Goal: Task Accomplishment & Management: Use online tool/utility

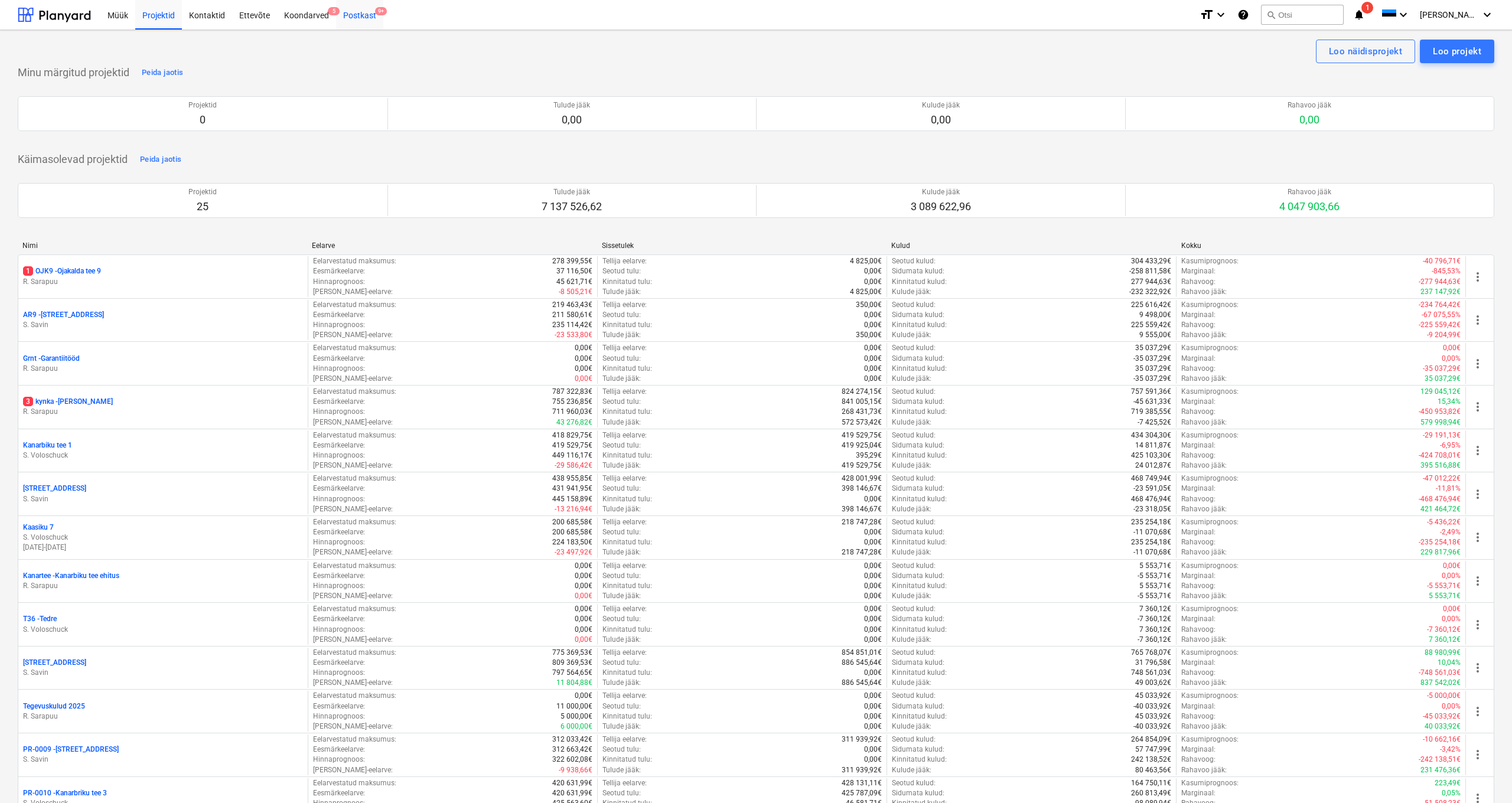
drag, startPoint x: 366, startPoint y: 20, endPoint x: 358, endPoint y: 15, distance: 9.4
click at [366, 20] on div "Postkast 9+" at bounding box center [360, 15] width 47 height 30
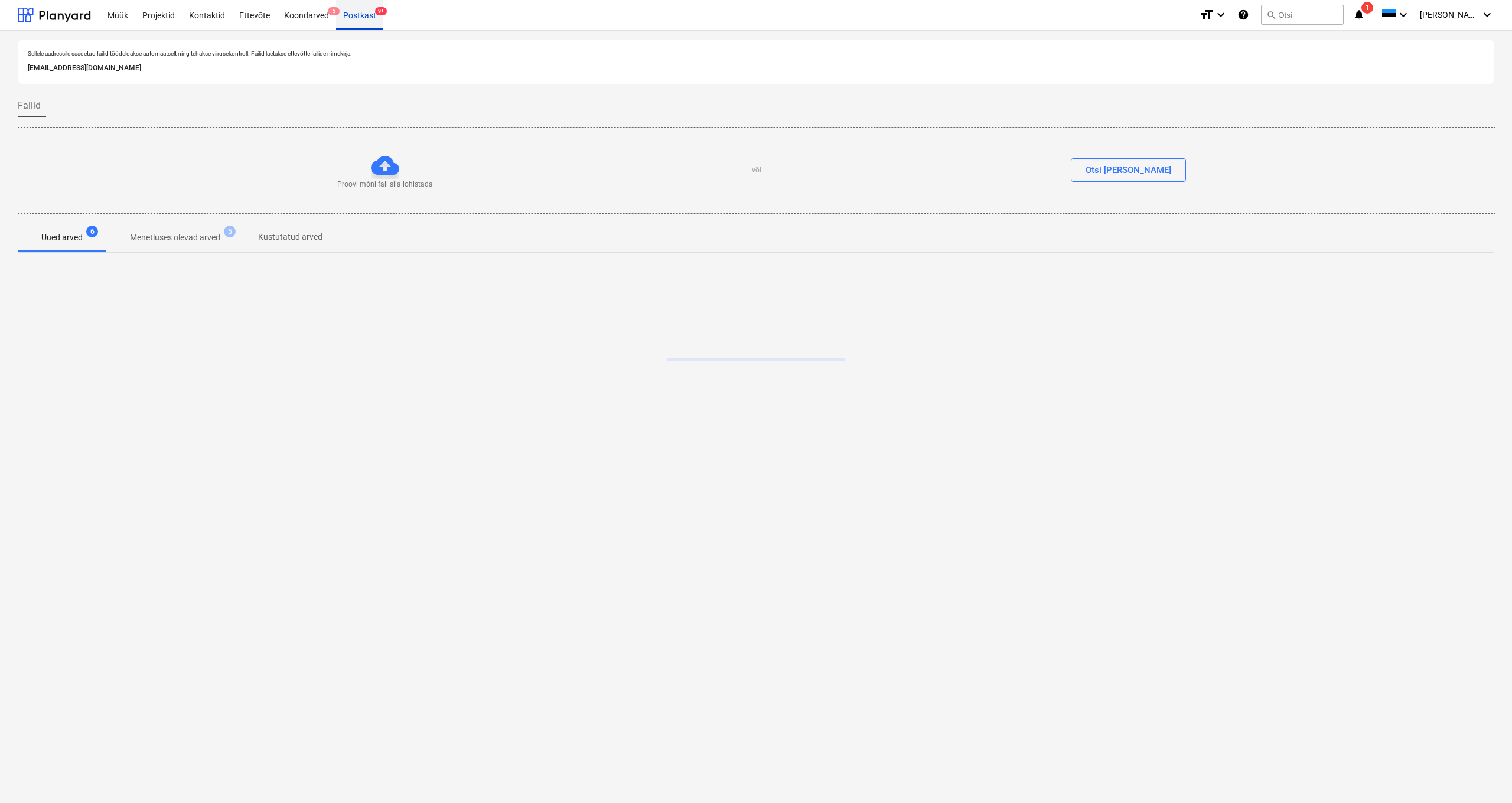
click at [358, 15] on div "Postkast 9+" at bounding box center [360, 15] width 47 height 30
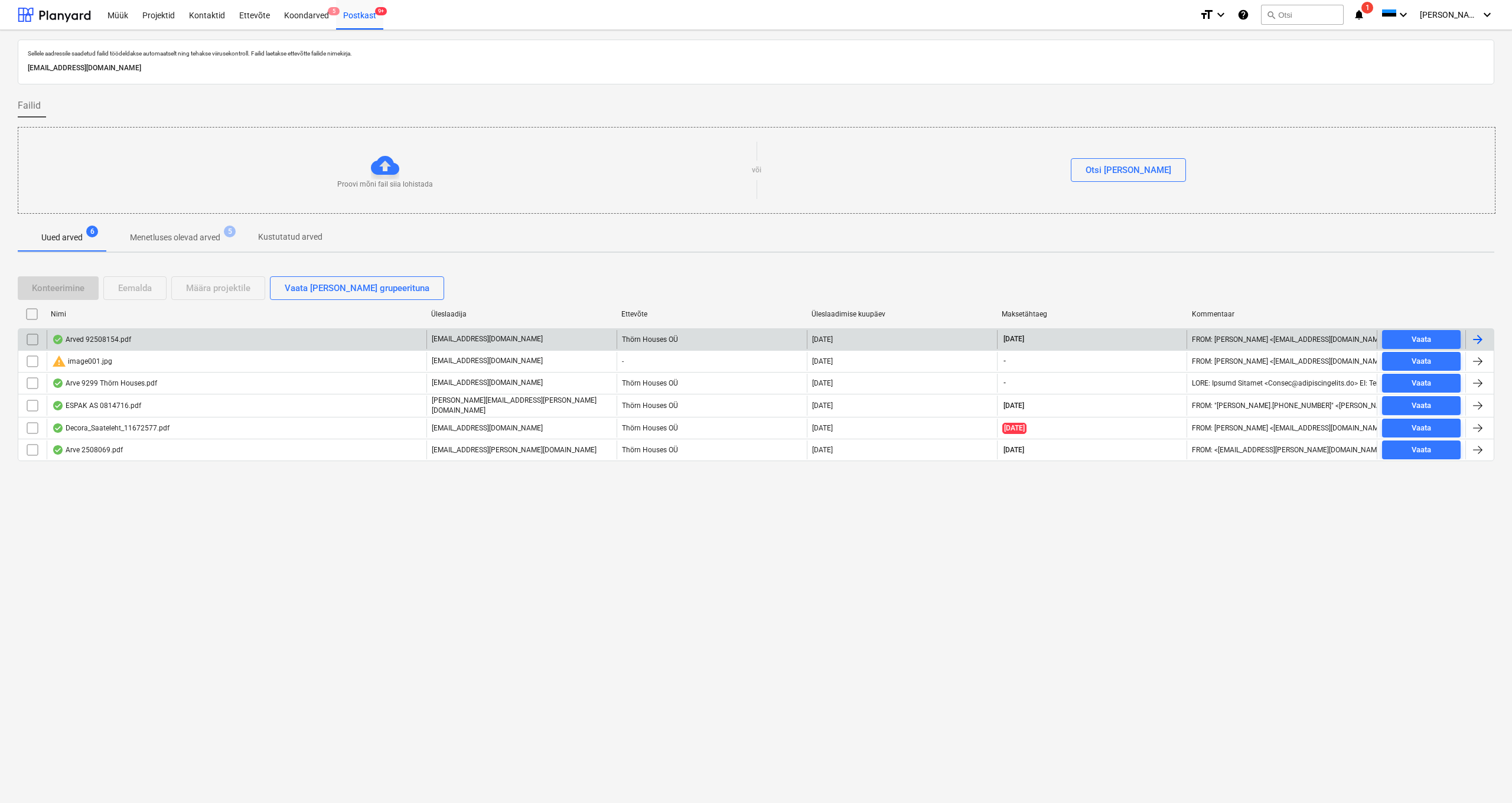
click at [107, 336] on div "Arved 92508154.pdf" at bounding box center [91, 339] width 79 height 9
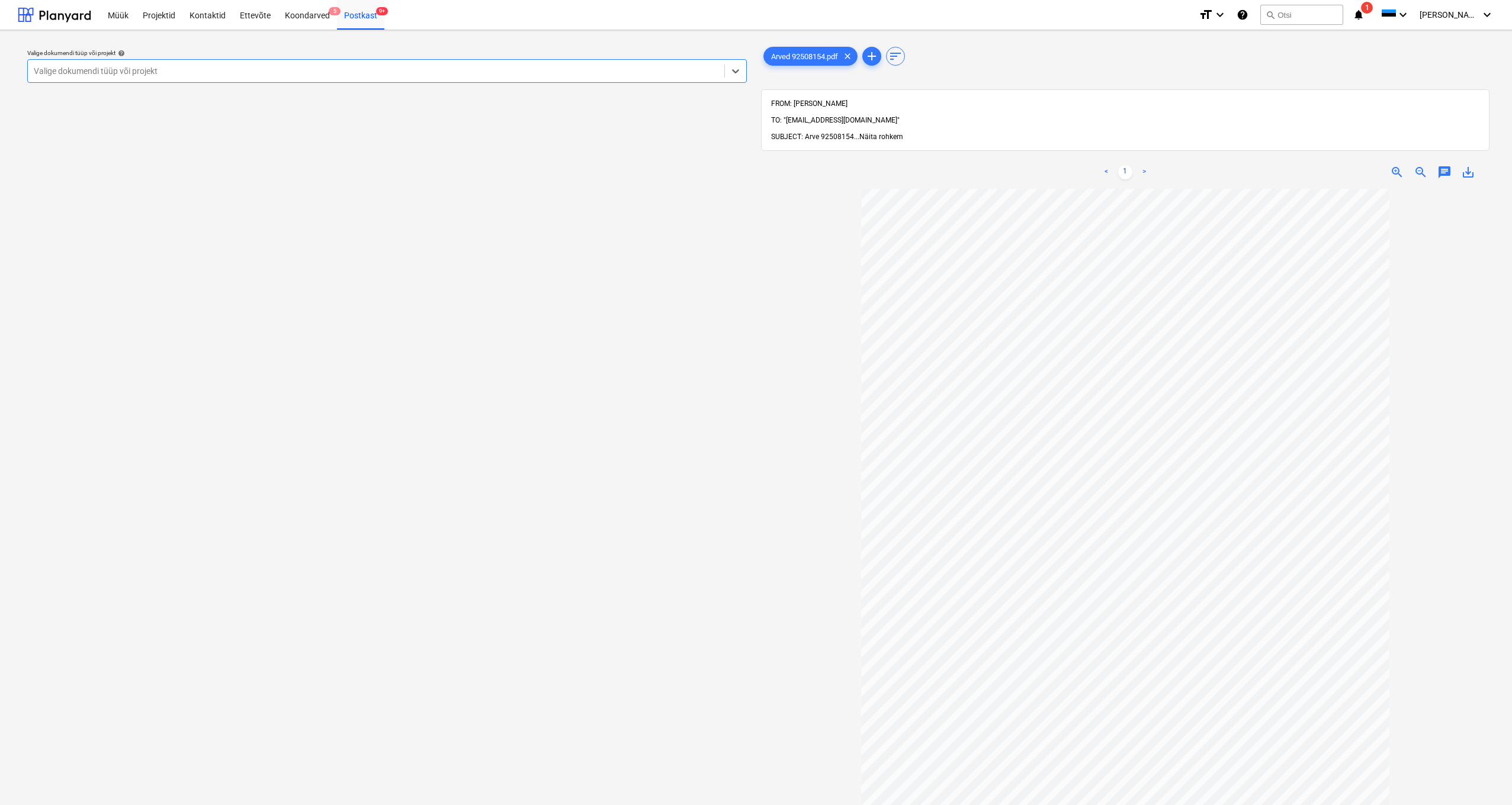
click at [876, 133] on span "Näita rohkem" at bounding box center [881, 137] width 44 height 8
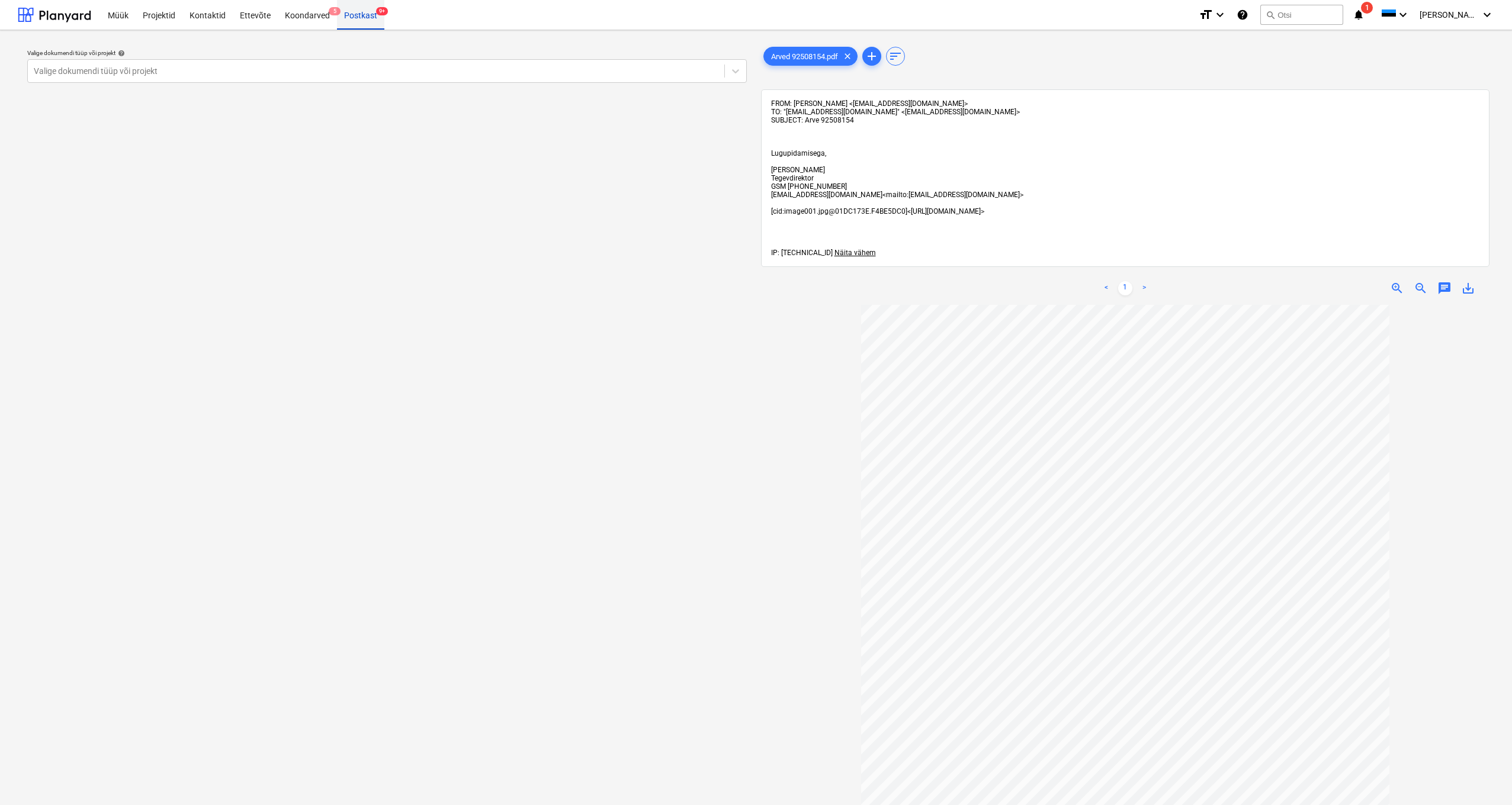
click at [351, 14] on div "Postkast 9+" at bounding box center [361, 15] width 47 height 30
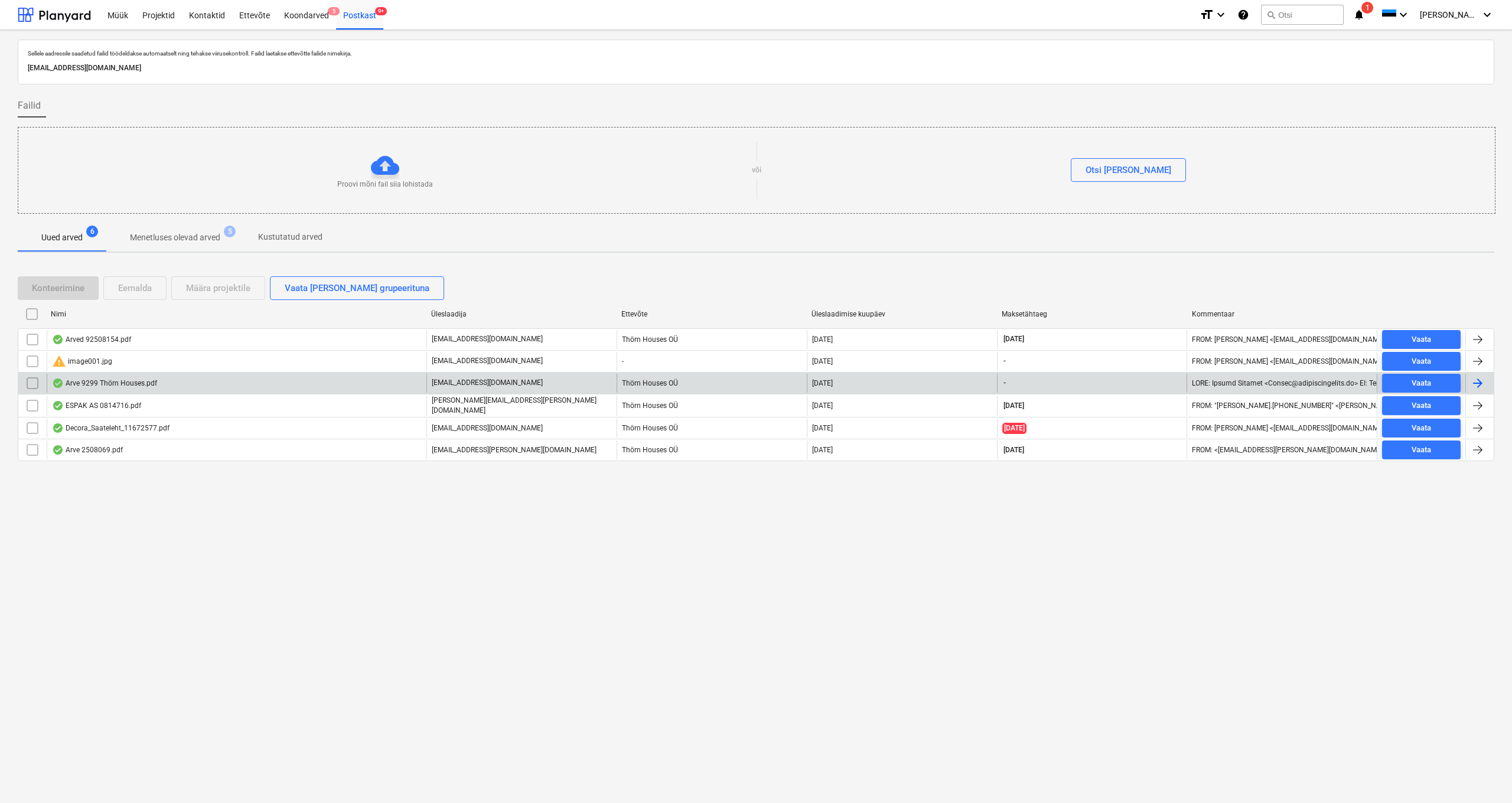
click at [97, 384] on div "Arve 9299 Thörn Houses.pdf" at bounding box center [104, 383] width 105 height 9
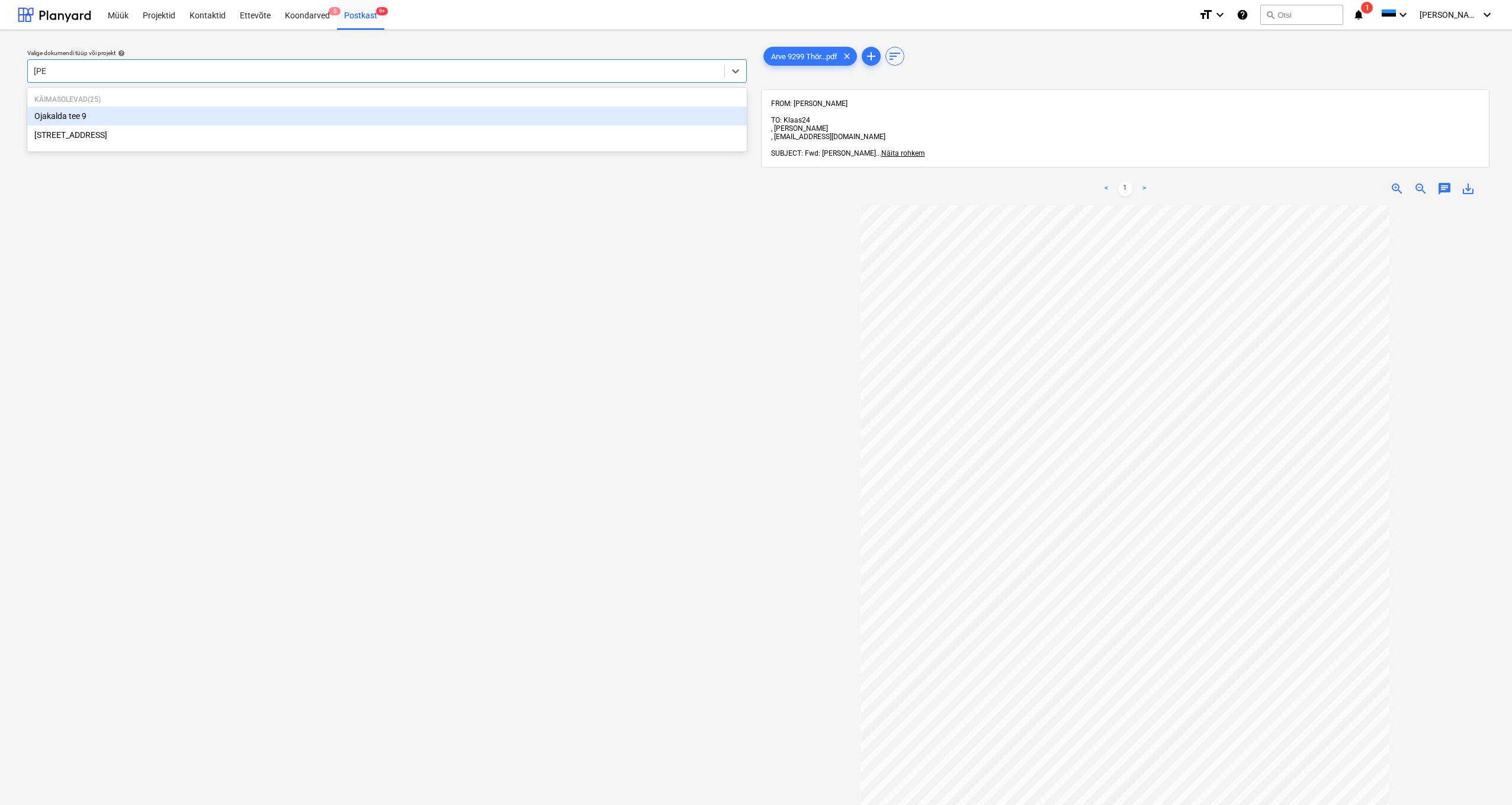
type input "ojak"
click at [66, 118] on div "Ojakalda tee 9" at bounding box center [387, 116] width 719 height 19
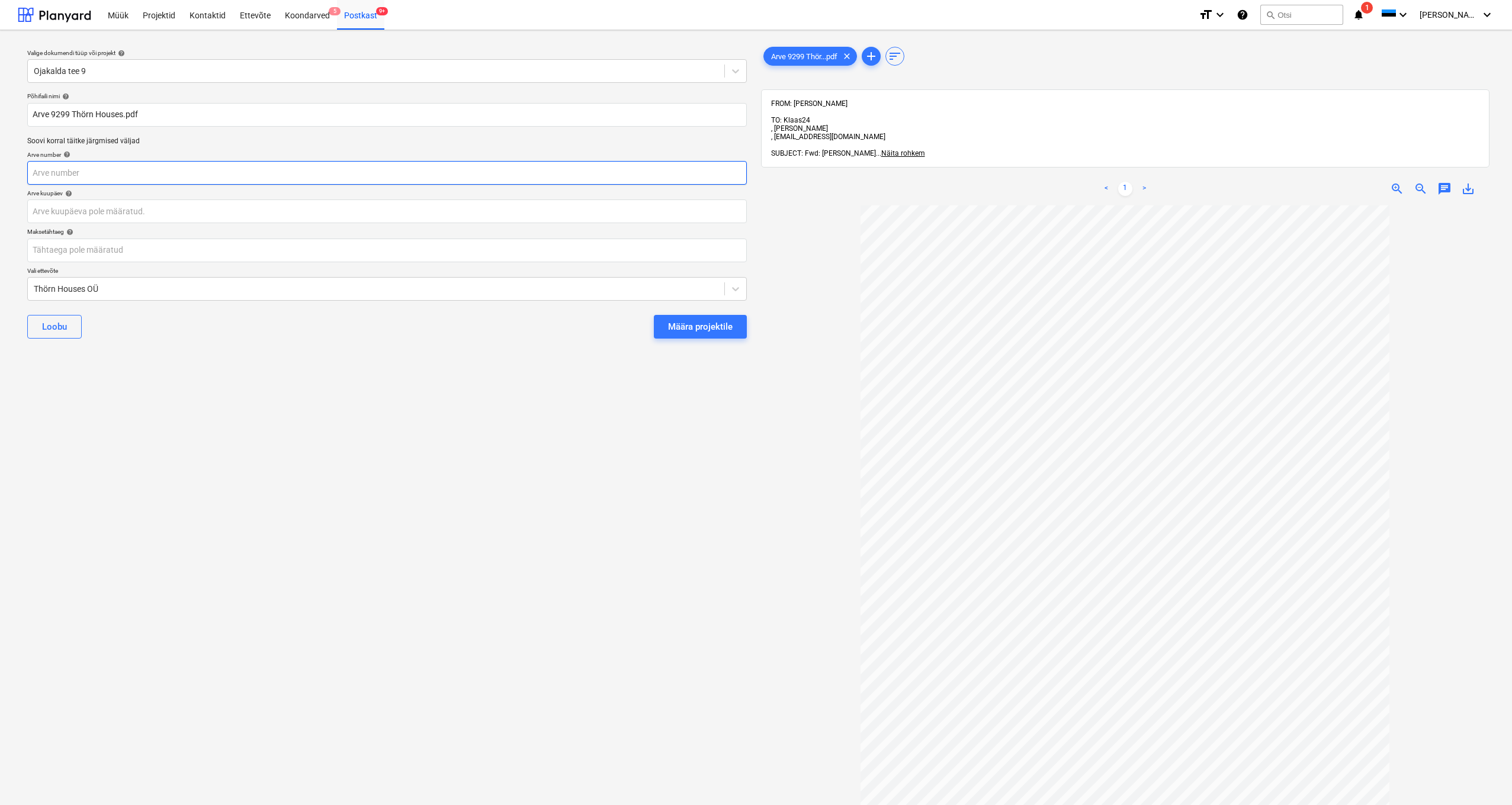
click at [54, 169] on input "text" at bounding box center [387, 173] width 719 height 23
type input "9299"
click at [51, 214] on body "Müük Projektid Kontaktid Ettevõte Koondarved 5 Postkast 9+ format_size keyboard…" at bounding box center [756, 402] width 1512 height 805
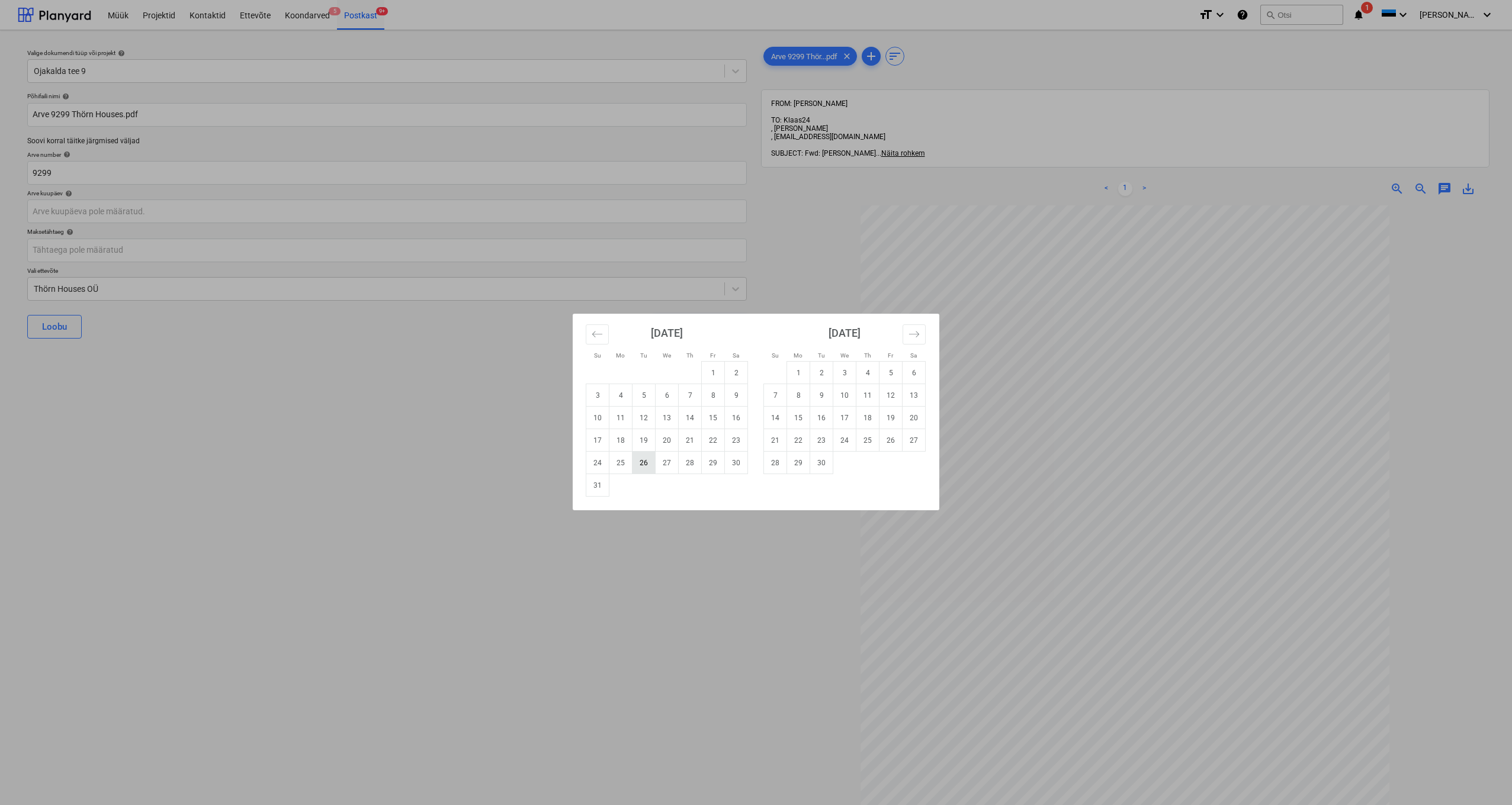
click at [643, 464] on td "26" at bounding box center [644, 463] width 23 height 23
type input "[DATE]"
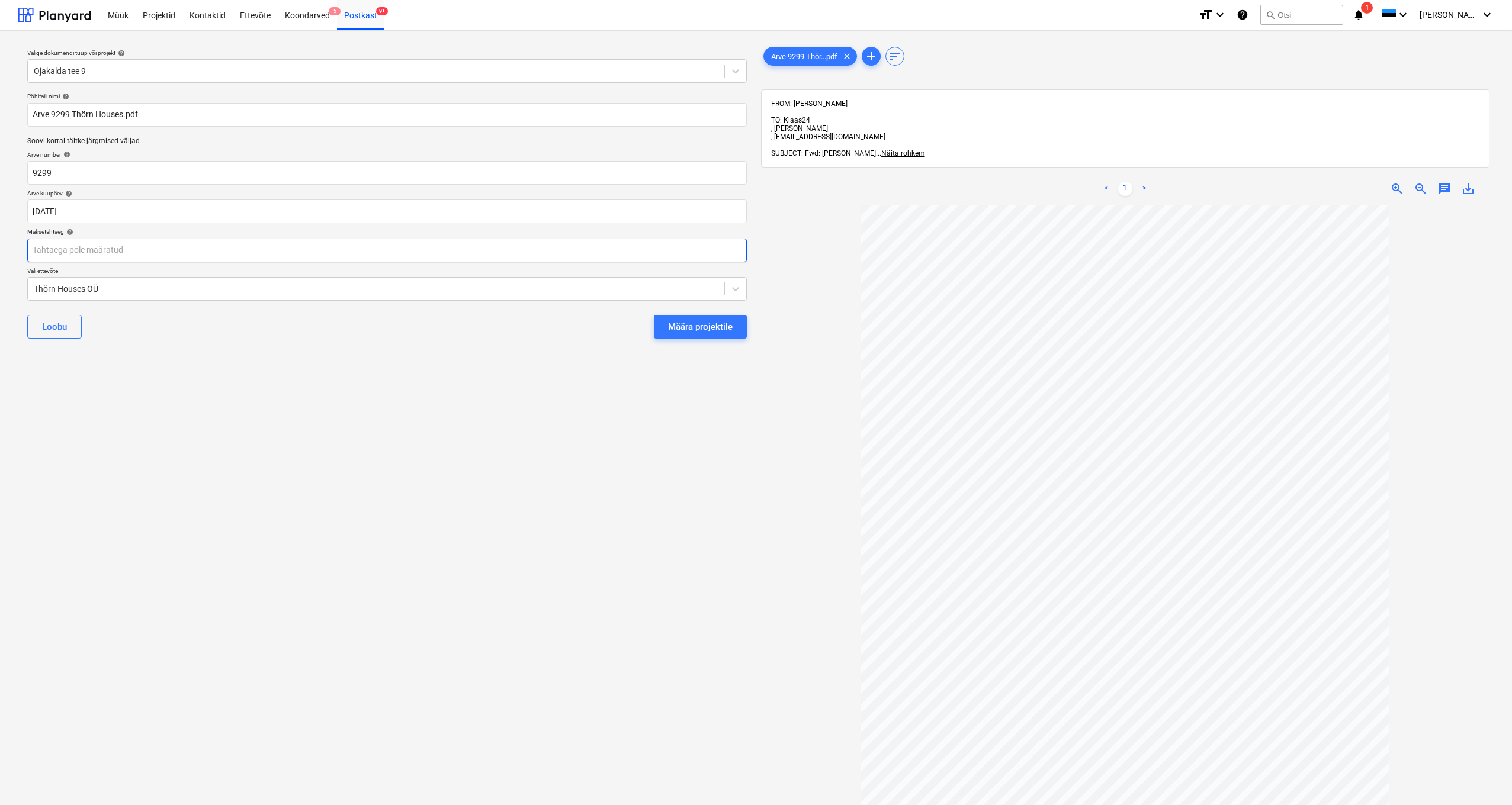
click at [65, 250] on body "Müük Projektid Kontaktid Ettevõte Koondarved 5 Postkast 9+ format_size keyboard…" at bounding box center [756, 402] width 1512 height 805
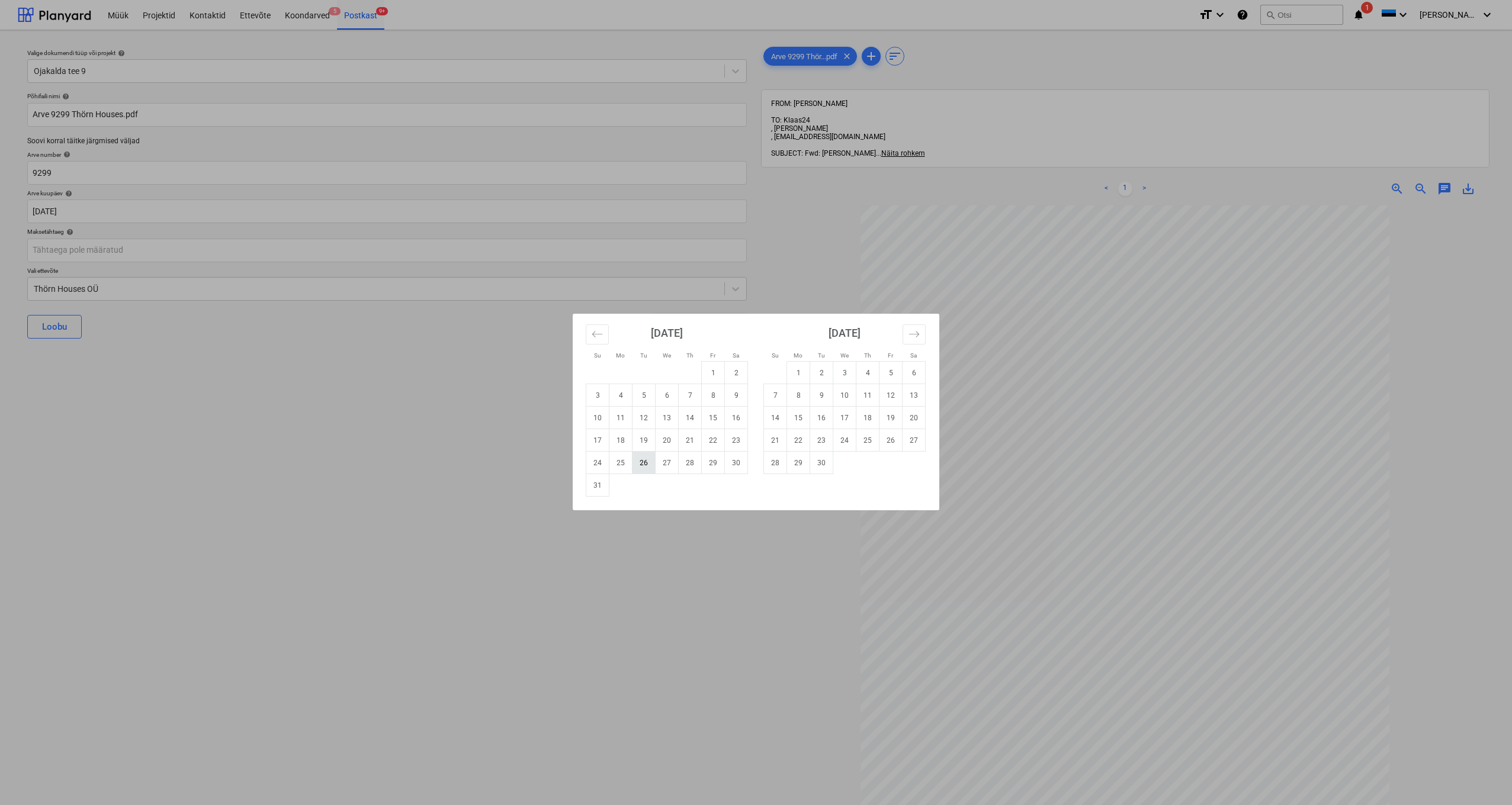
click at [645, 463] on td "26" at bounding box center [644, 463] width 23 height 23
type input "[DATE]"
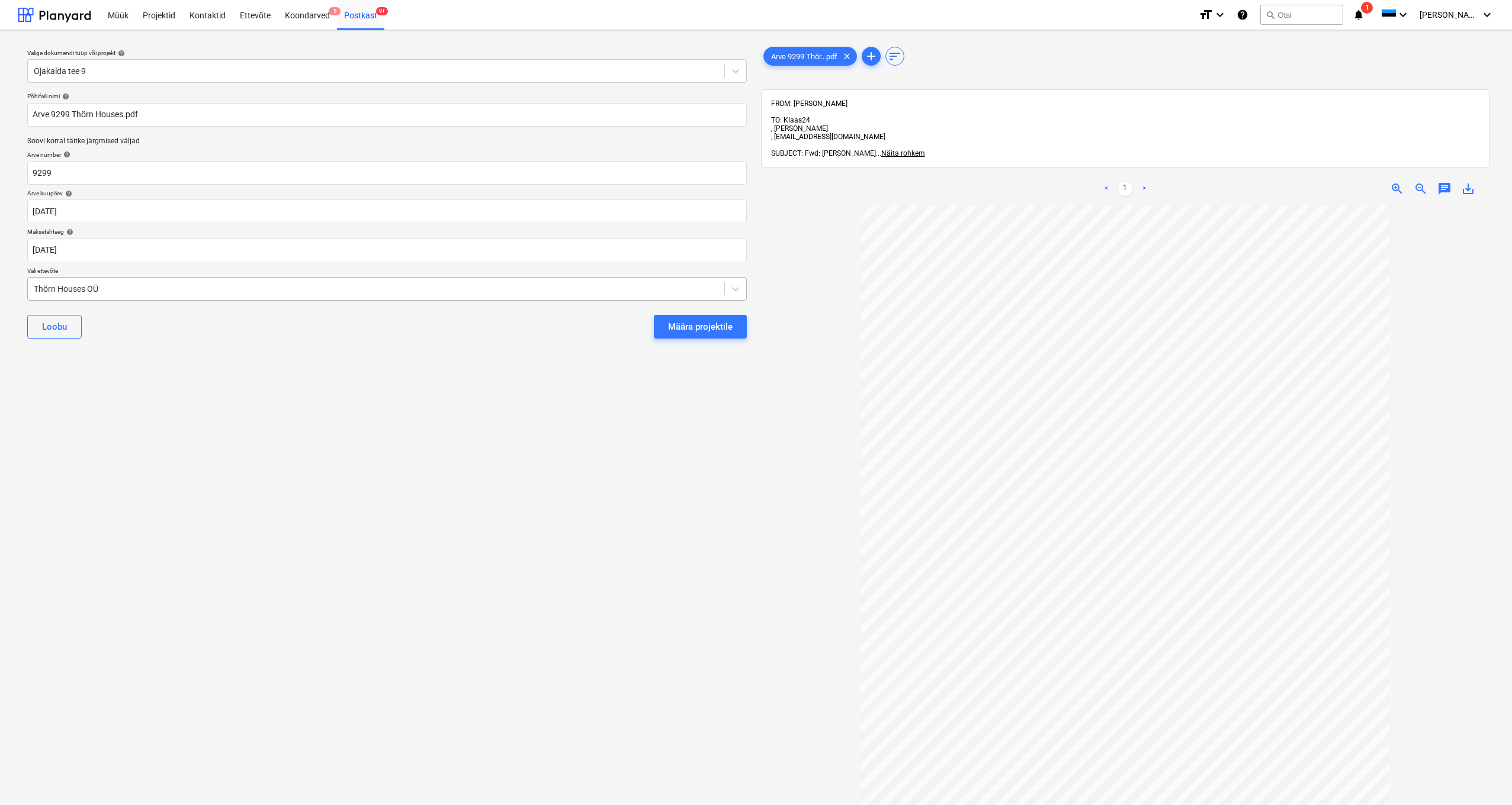
click at [28, 287] on div "Thörn Houses OÜ" at bounding box center [376, 289] width 697 height 16
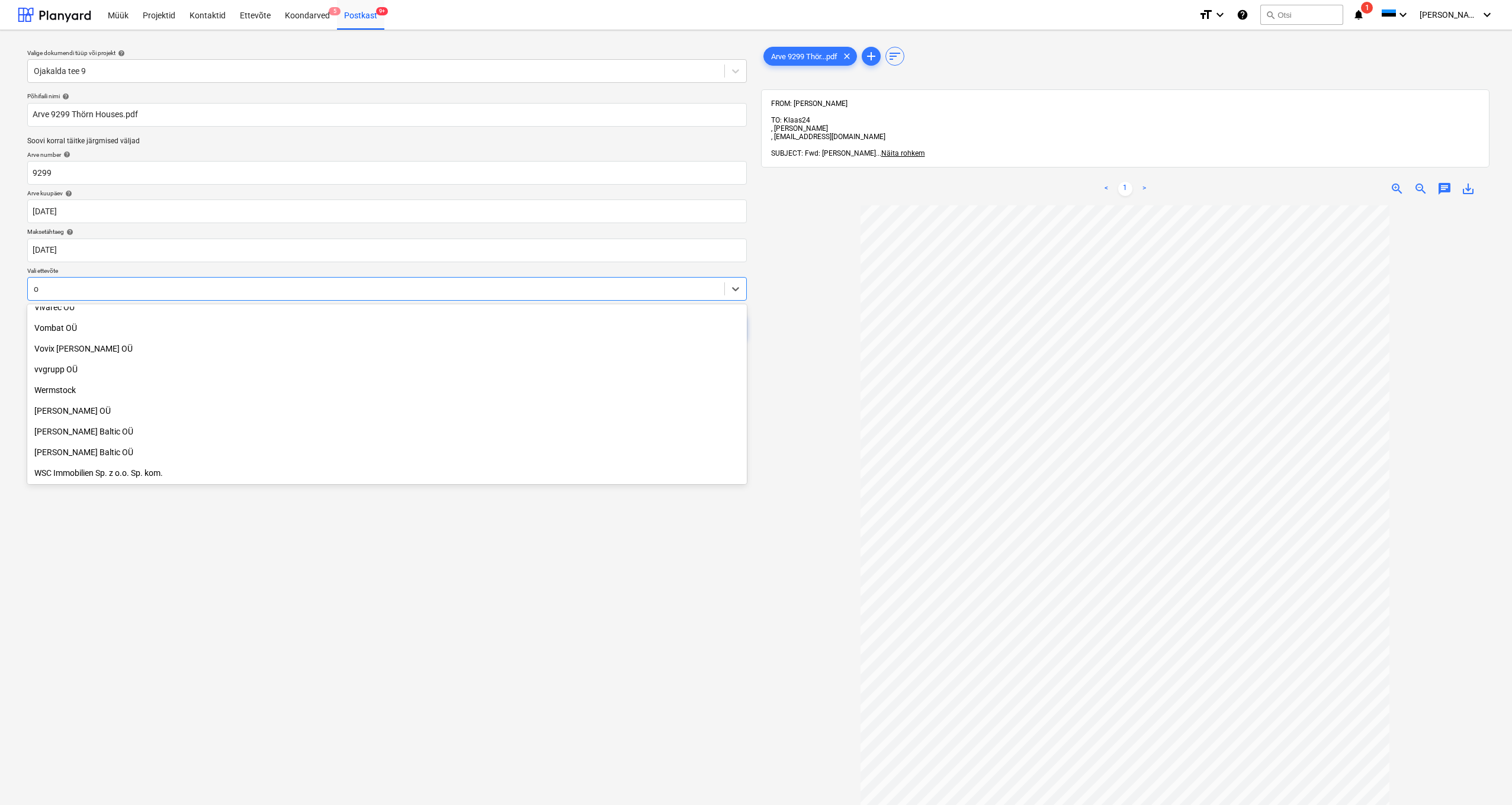
scroll to position [5251, 0]
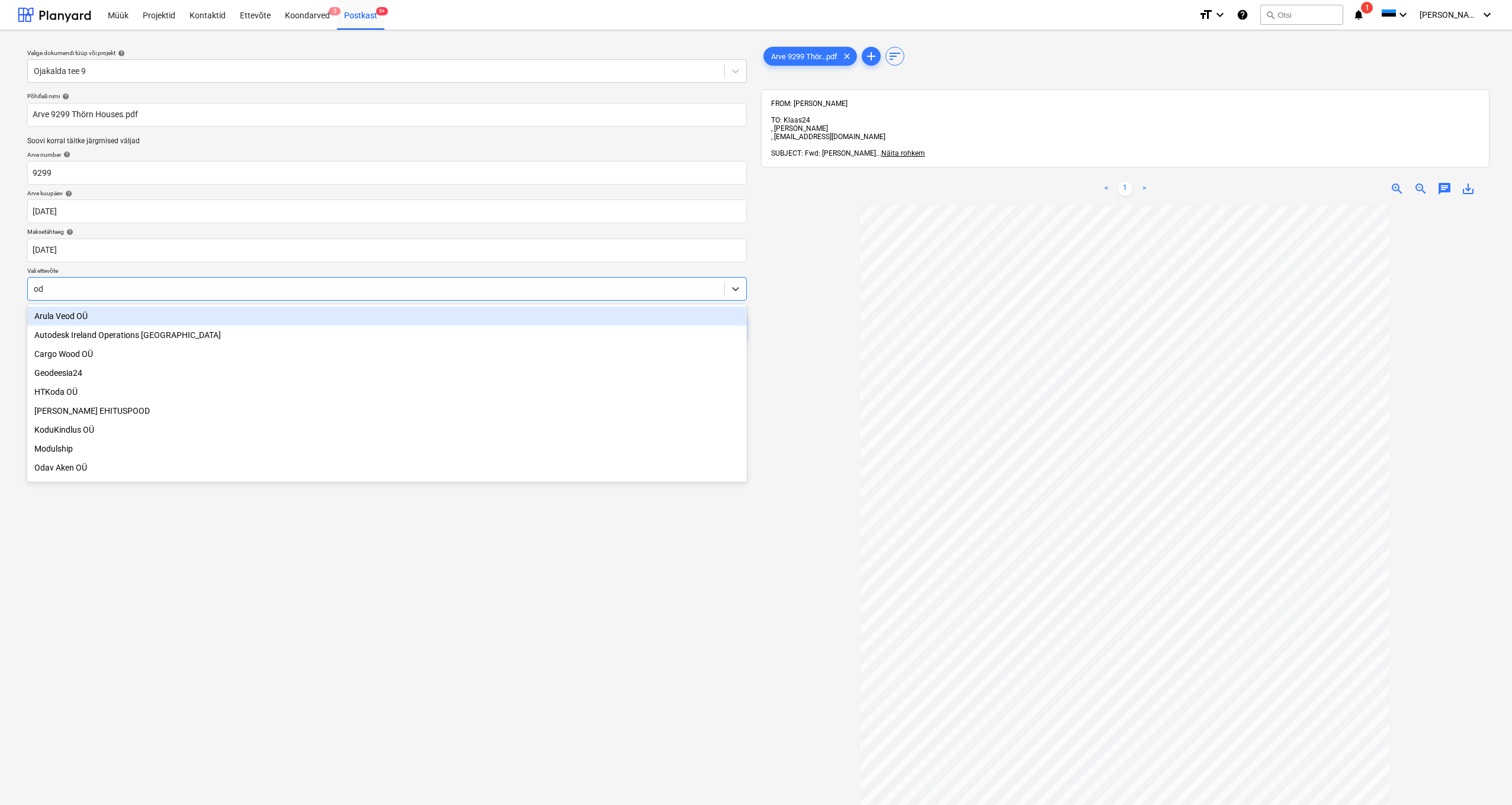
type input "oda"
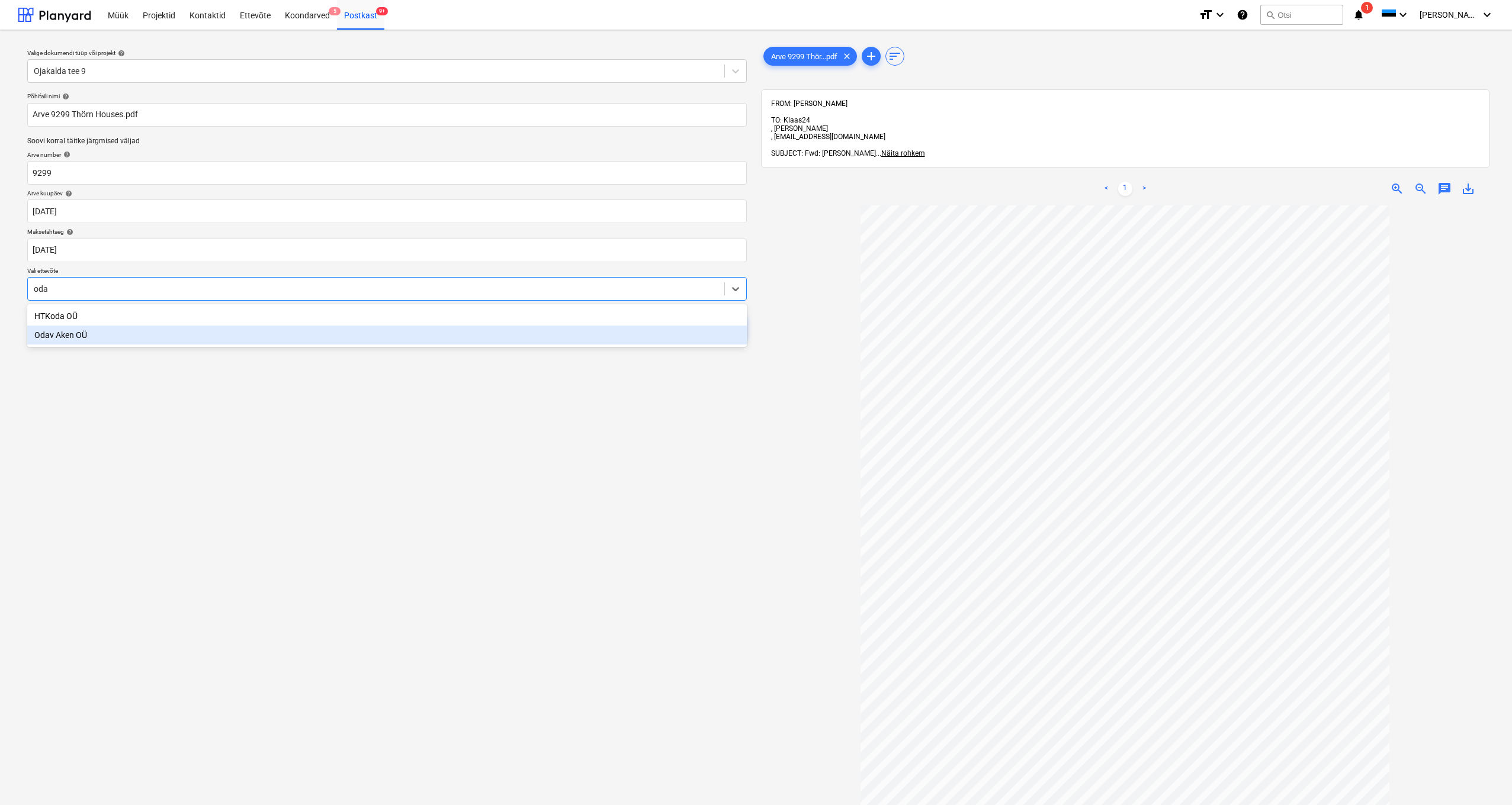
click at [62, 336] on div "Odav Aken OÜ" at bounding box center [387, 335] width 719 height 19
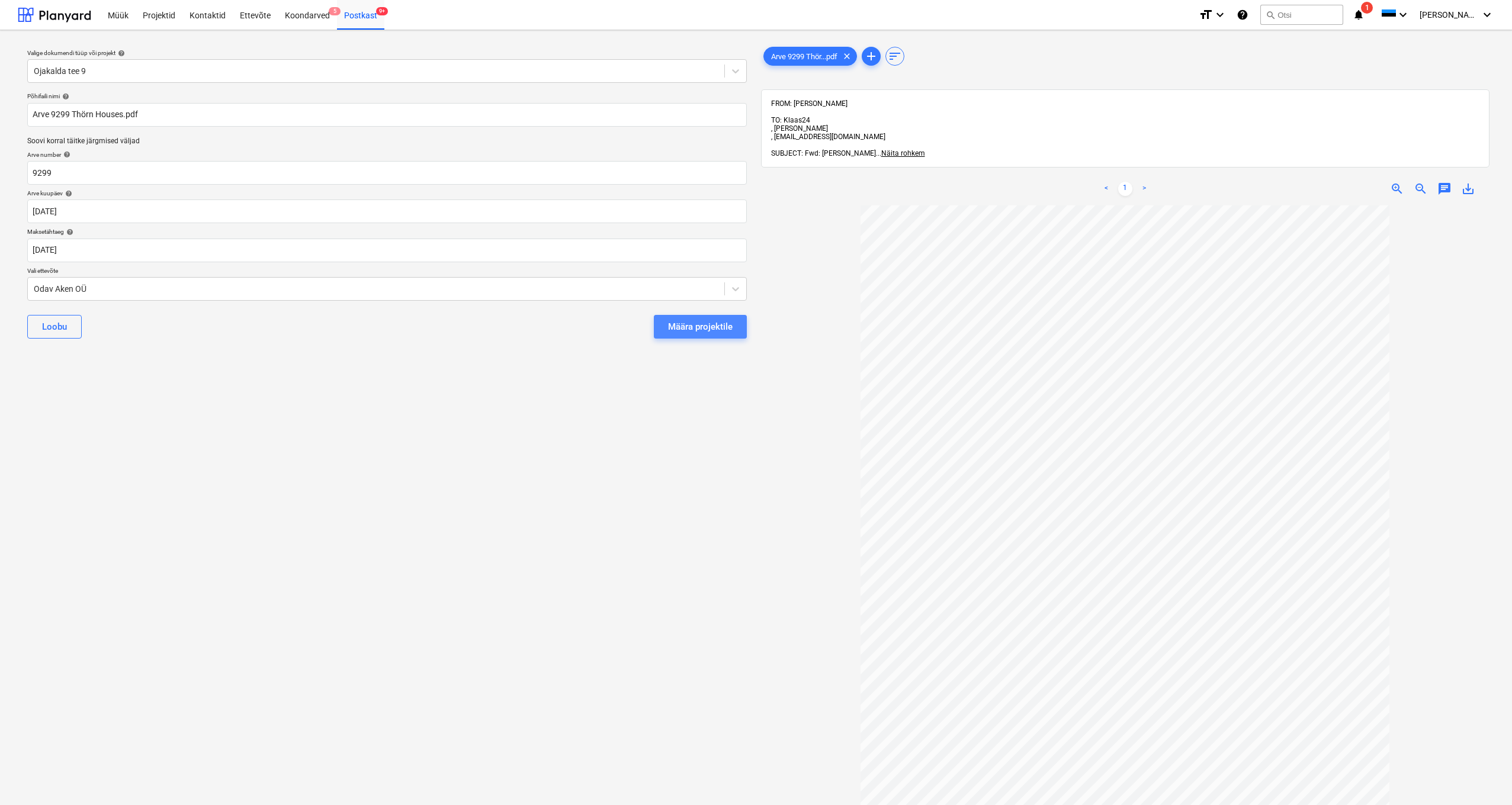
click at [699, 329] on div "Määra projektile" at bounding box center [700, 327] width 65 height 15
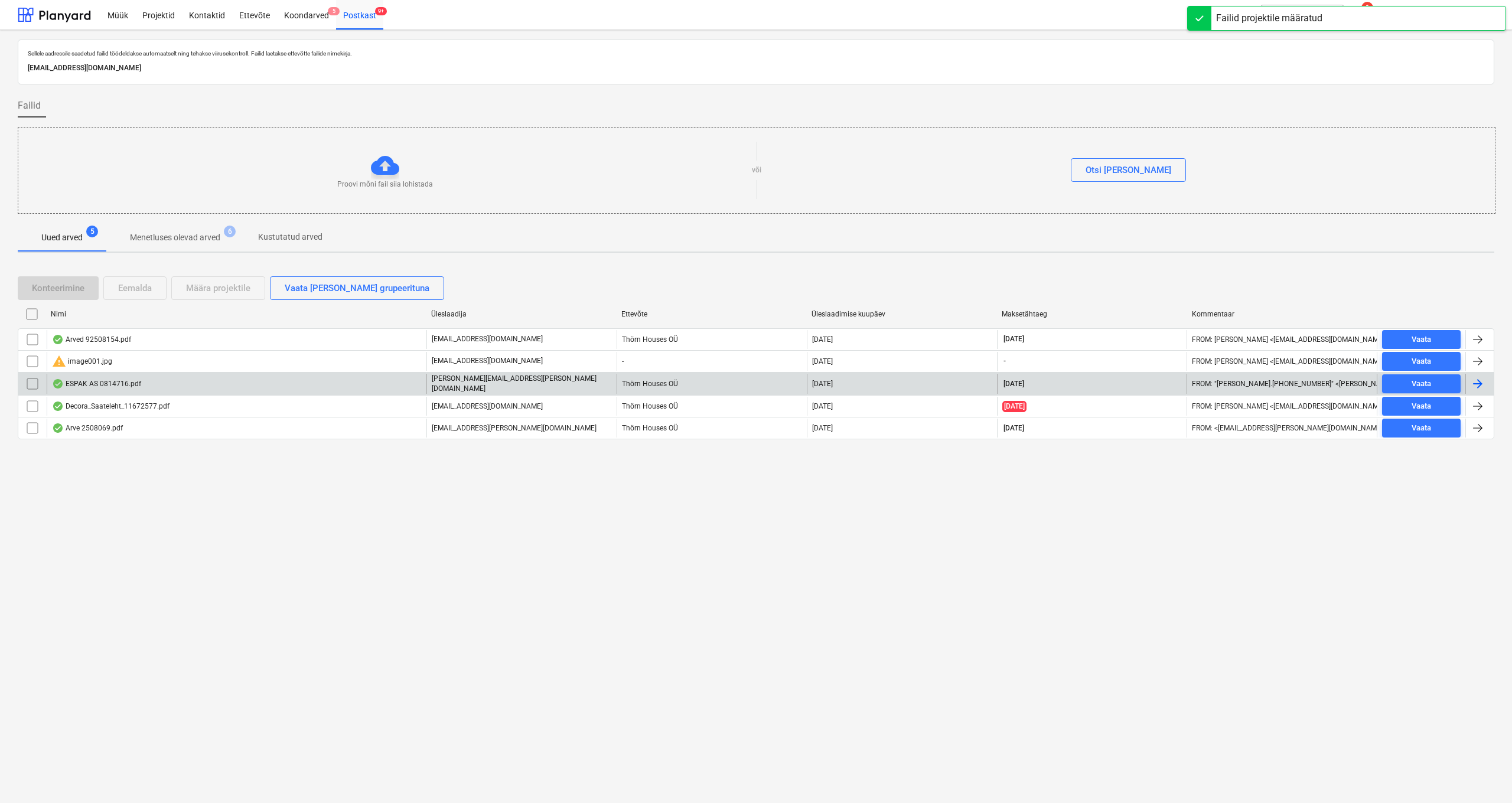
click at [101, 389] on div "ESPAK AS 0814716.pdf" at bounding box center [237, 384] width 380 height 20
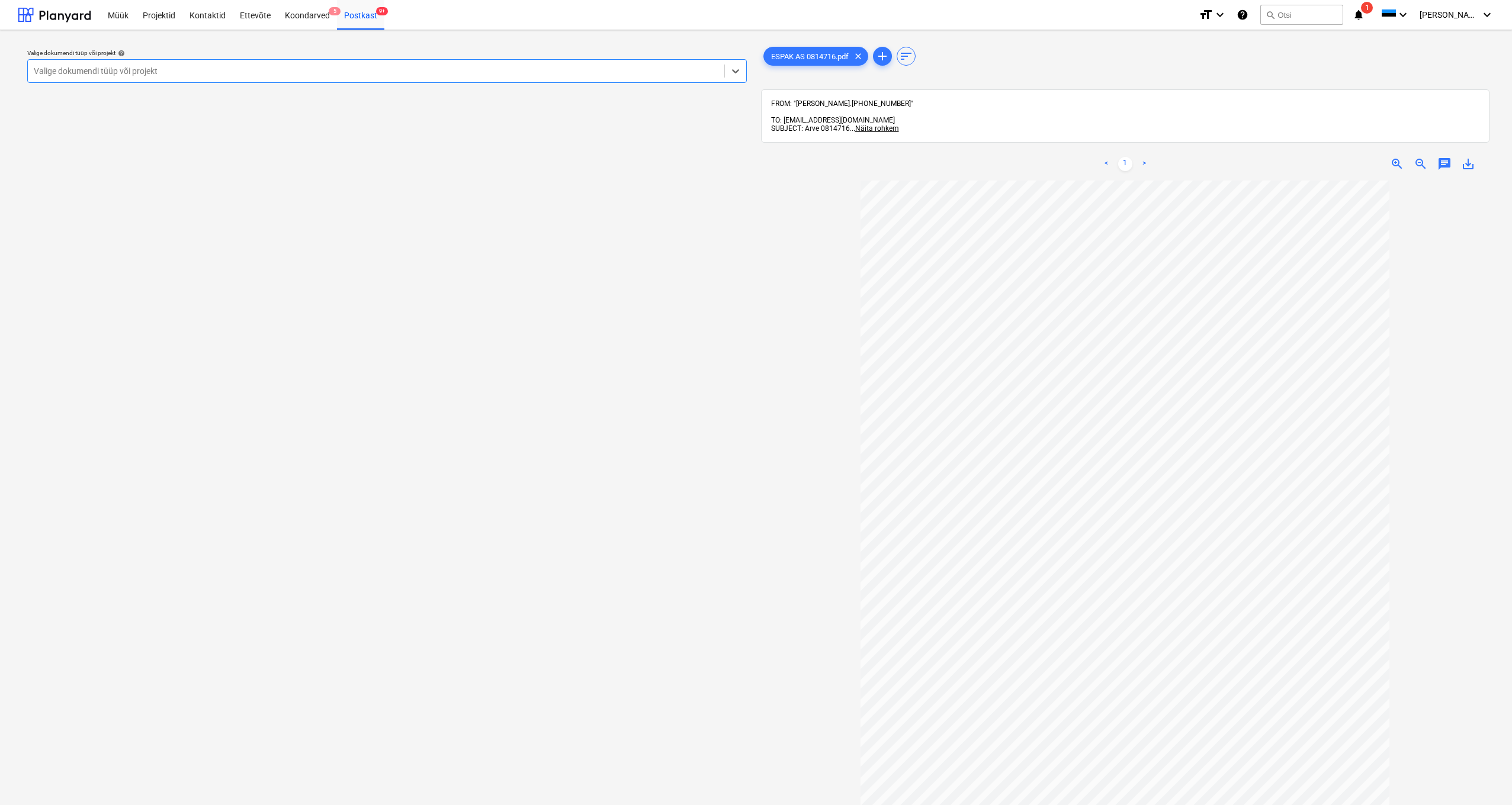
click at [39, 73] on div "Valige dokumendi tüüp või projekt" at bounding box center [376, 71] width 685 height 9
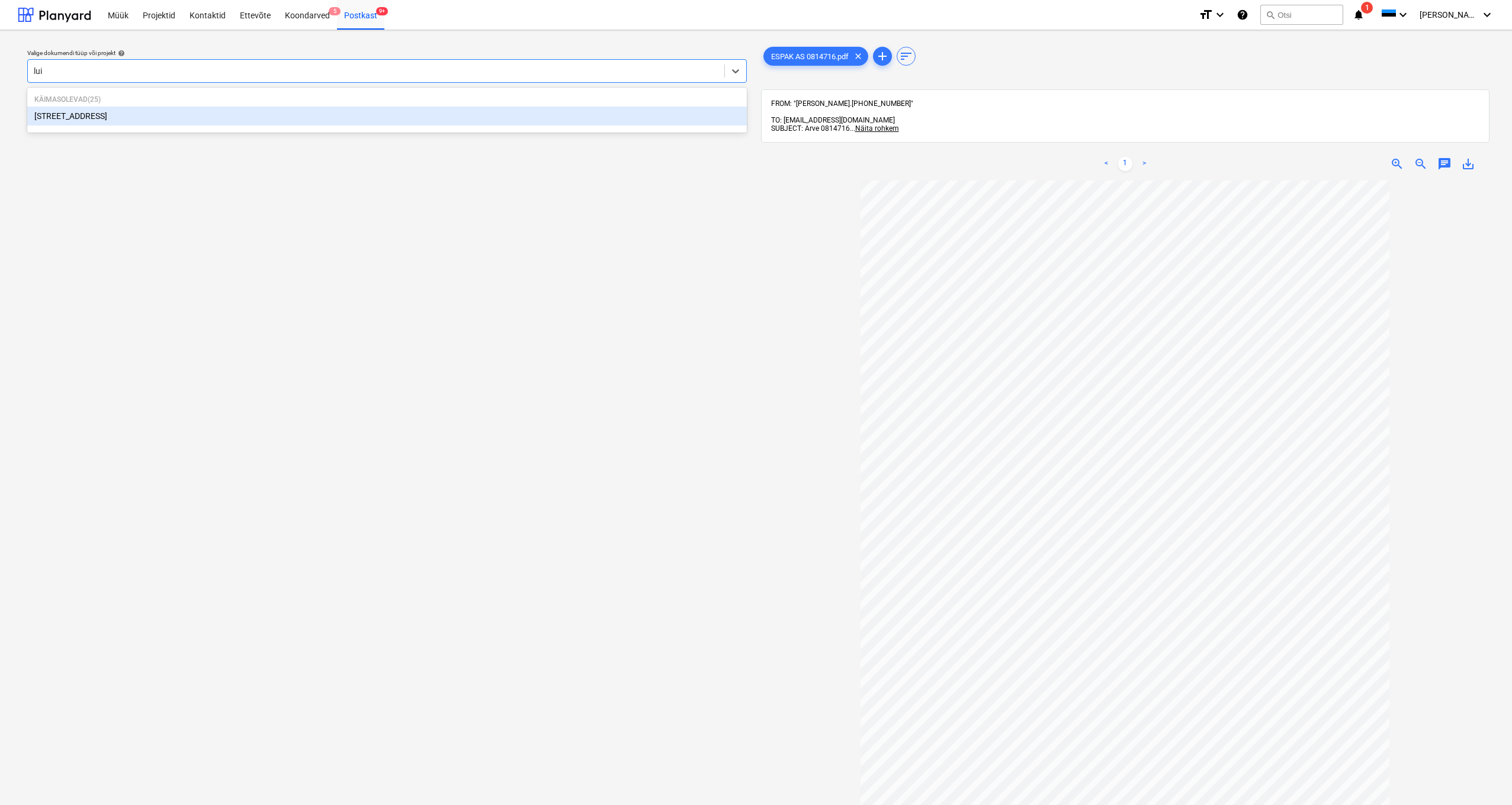
type input "luig"
click at [53, 116] on div "[STREET_ADDRESS]" at bounding box center [387, 116] width 719 height 19
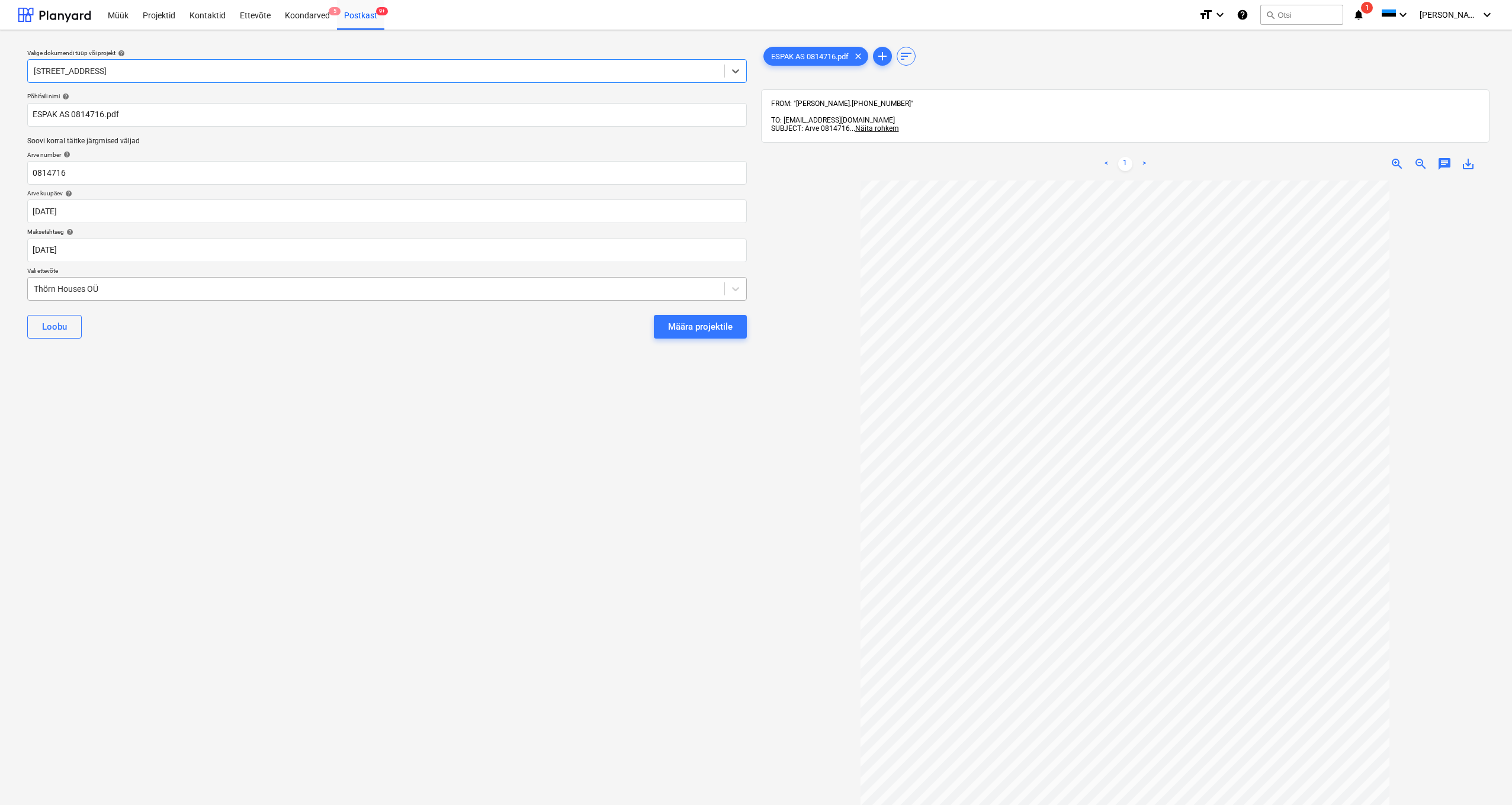
click at [34, 285] on div "Thörn Houses OÜ" at bounding box center [376, 288] width 685 height 9
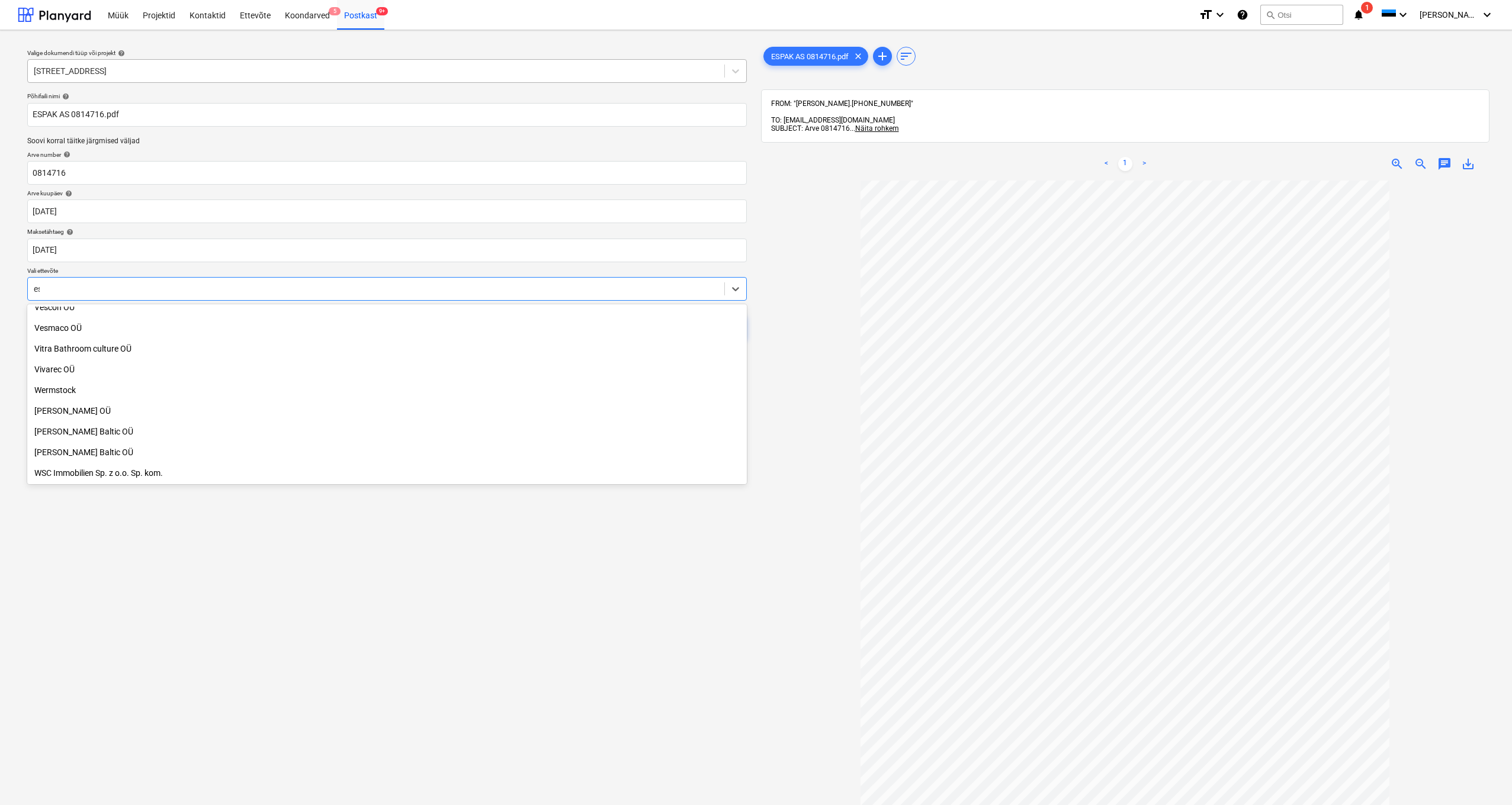
scroll to position [817, 0]
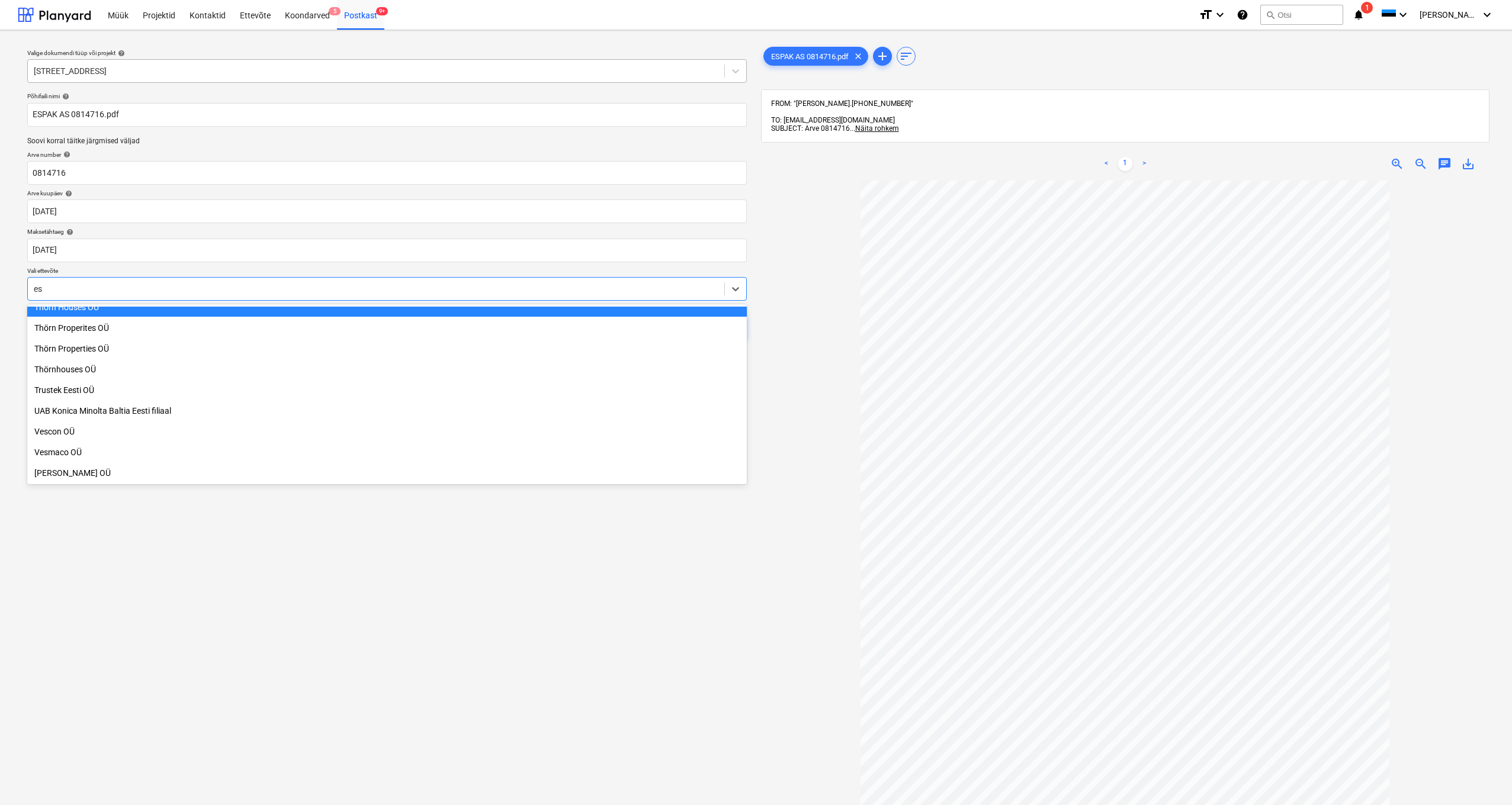
type input "esp"
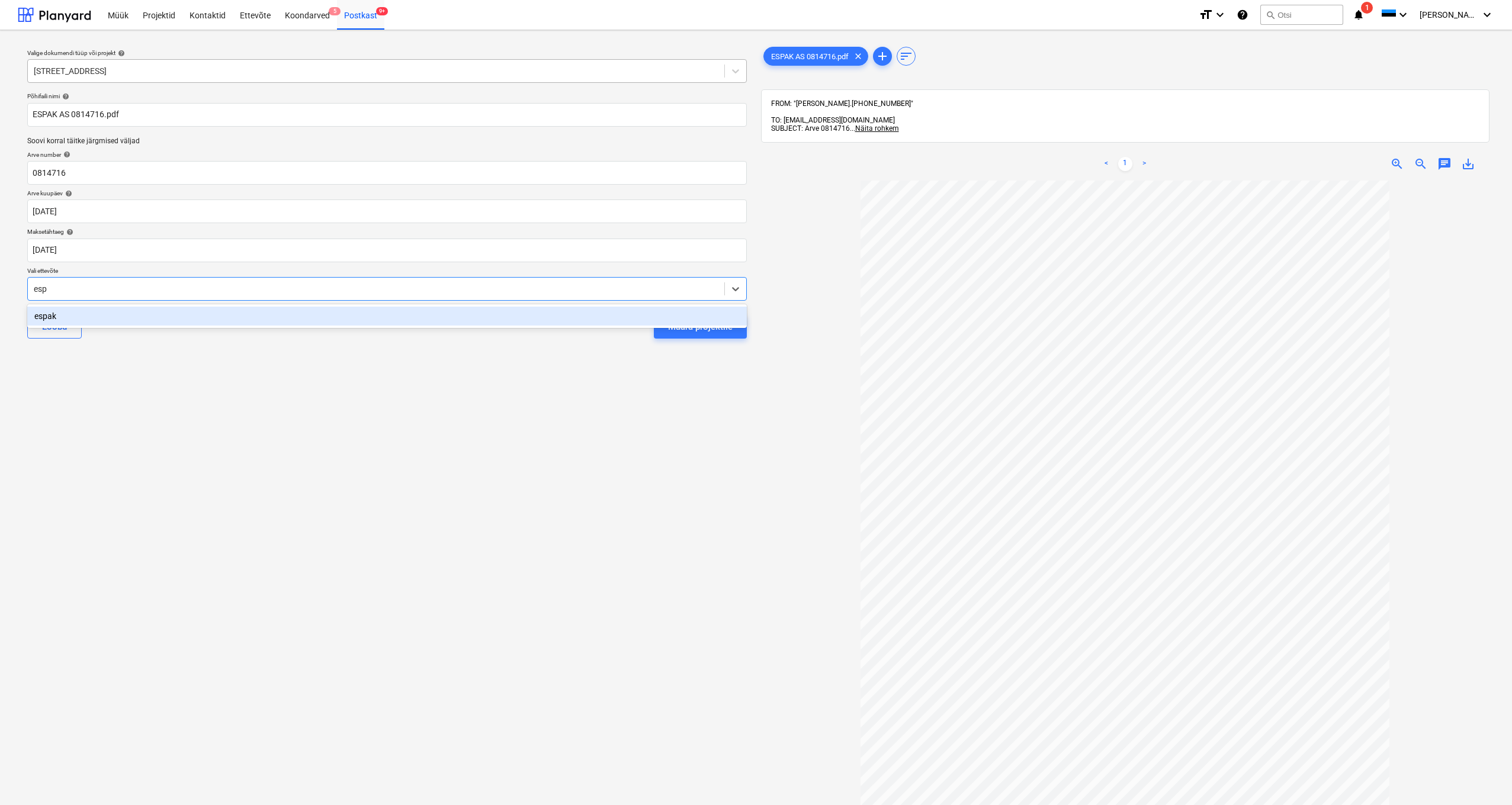
click at [47, 312] on div "espak" at bounding box center [387, 316] width 719 height 19
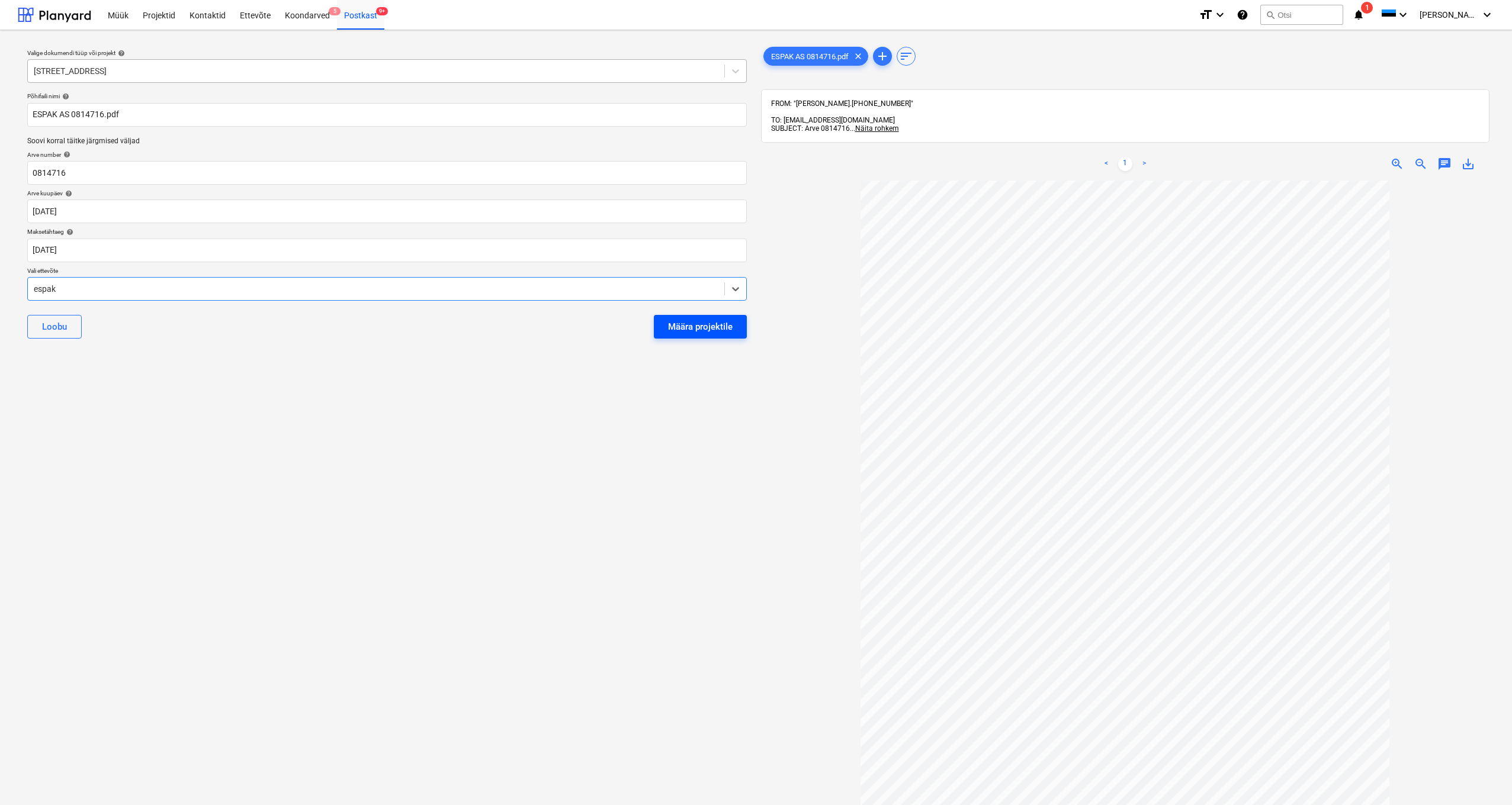
click at [688, 331] on div "Määra projektile" at bounding box center [700, 327] width 65 height 15
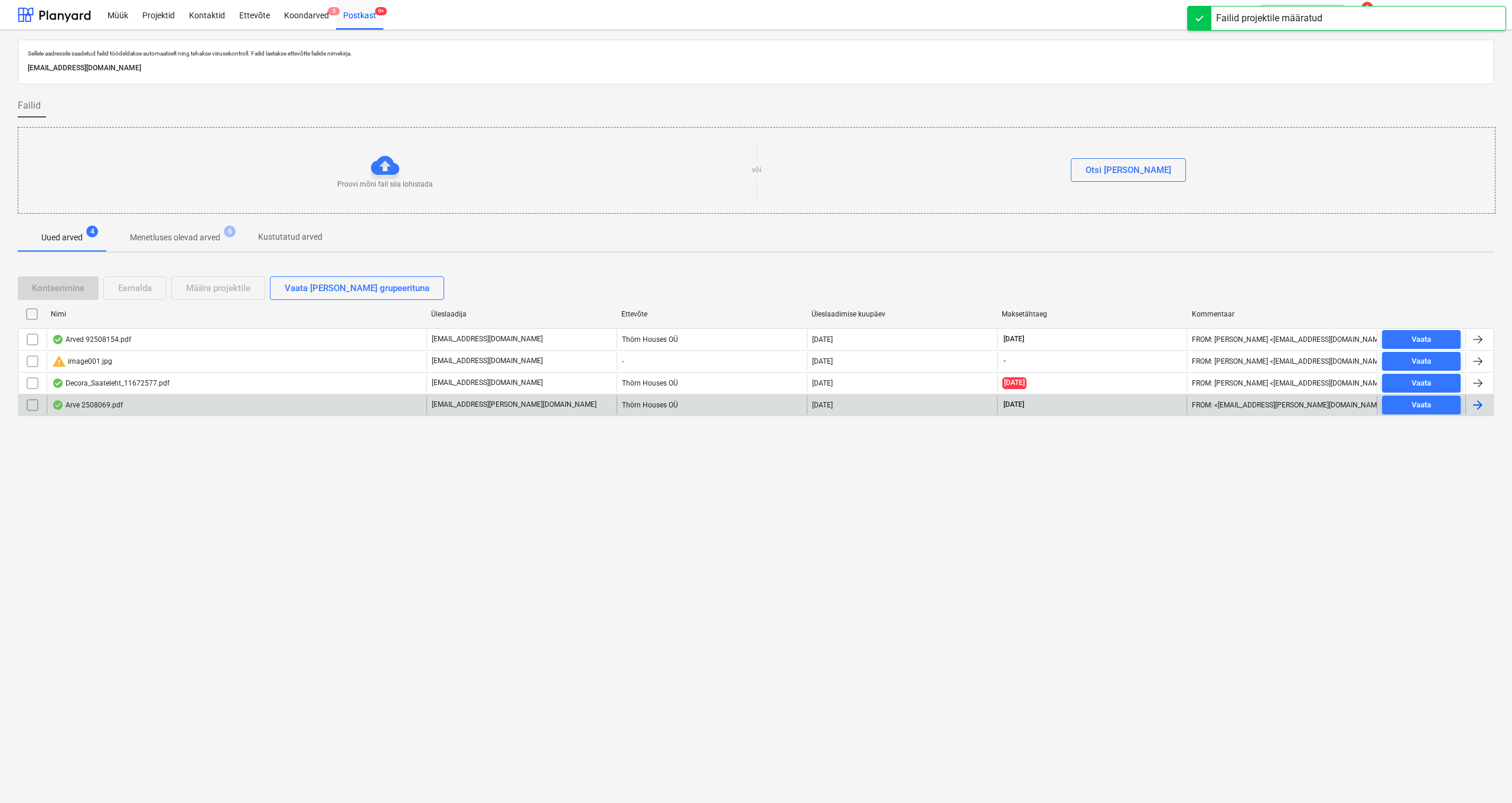
click at [100, 406] on div "Arve 2508069.pdf" at bounding box center [87, 405] width 71 height 9
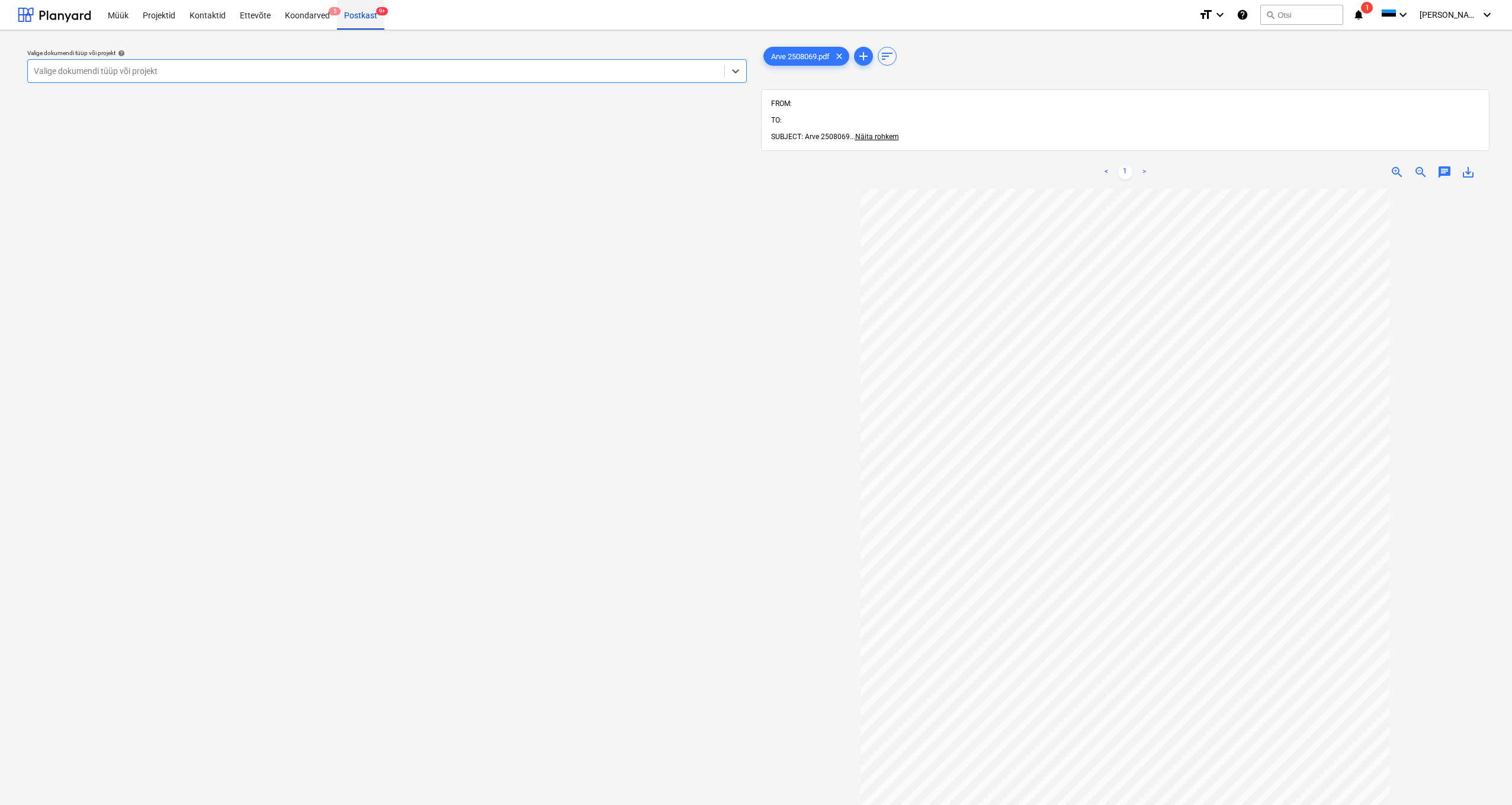
click at [350, 15] on div "Postkast 9+" at bounding box center [361, 15] width 47 height 30
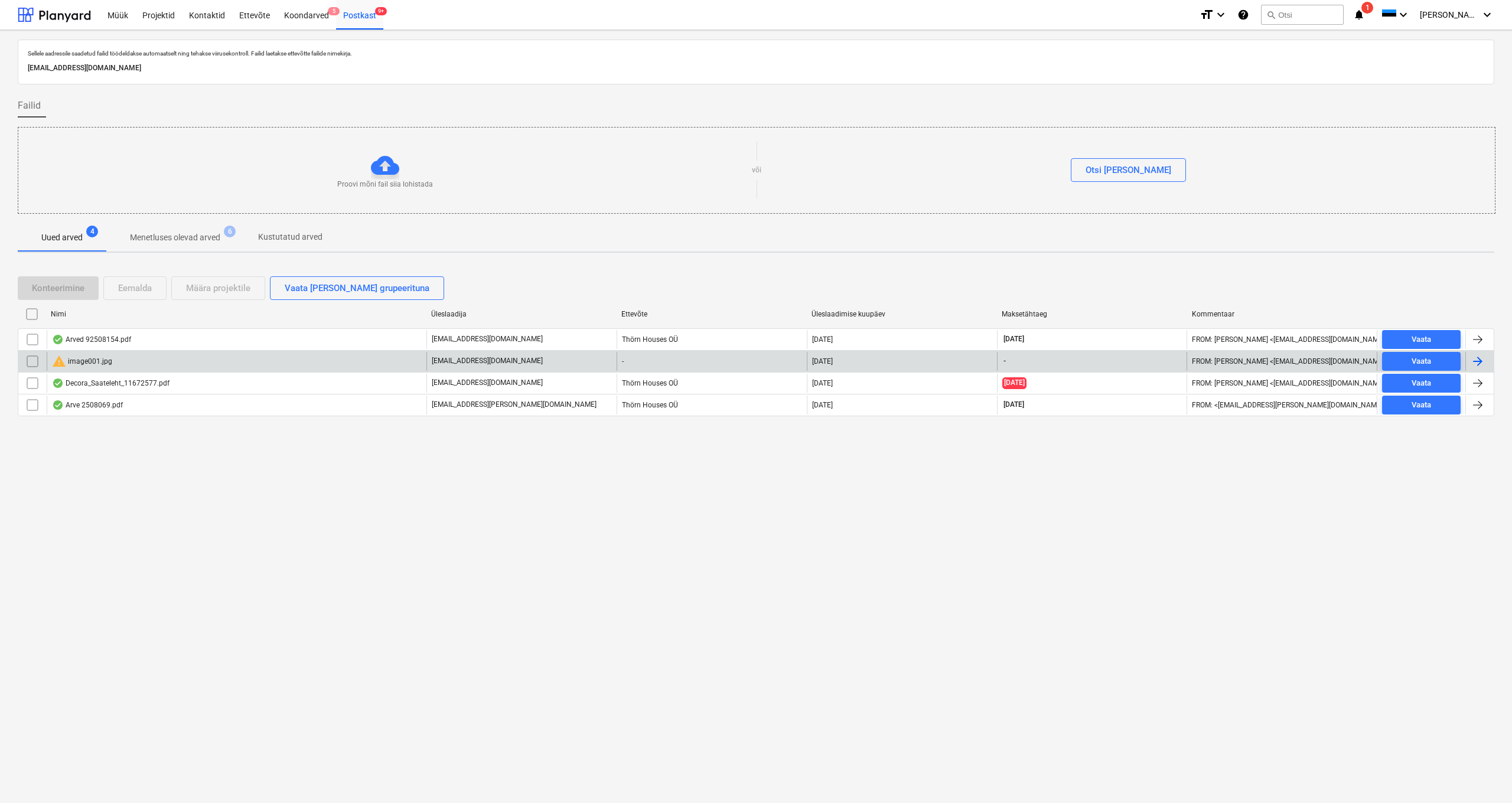
click at [79, 363] on div "warning image001.jpg" at bounding box center [81, 361] width 60 height 14
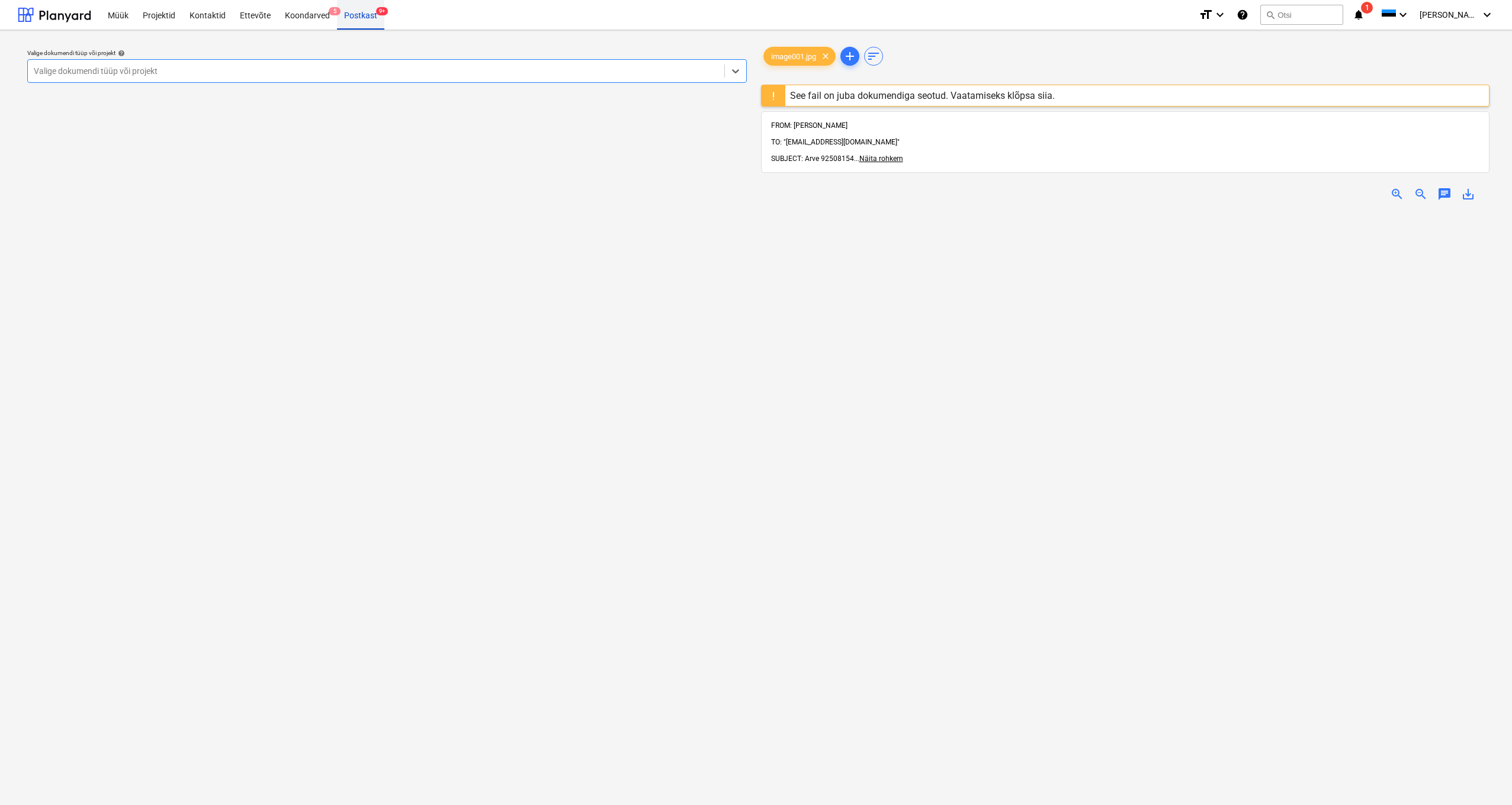
click at [363, 18] on div "Postkast 9+" at bounding box center [361, 15] width 47 height 30
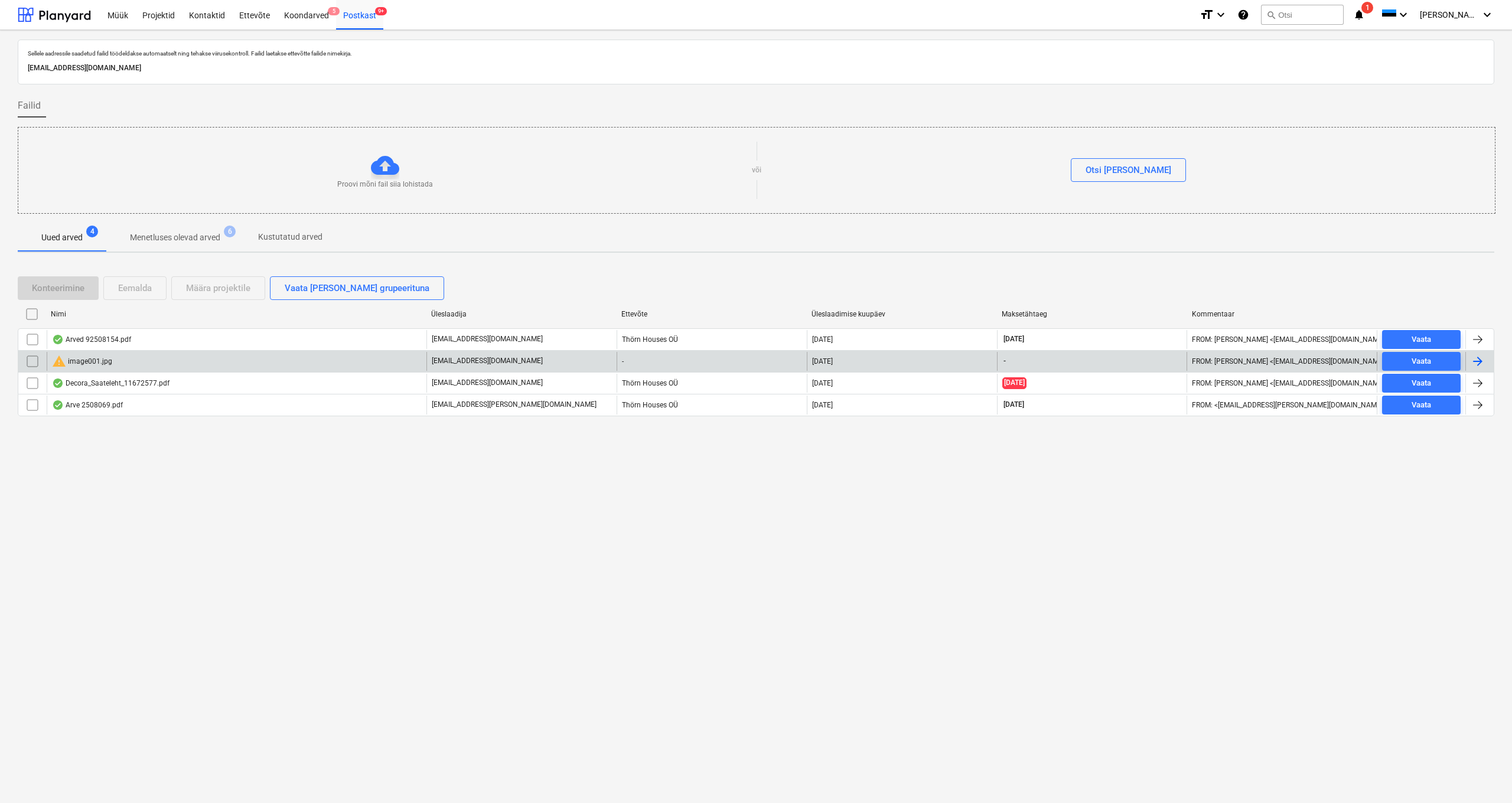
click at [34, 361] on input "checkbox" at bounding box center [33, 361] width 19 height 19
click at [133, 288] on div "Eemalda" at bounding box center [134, 288] width 33 height 15
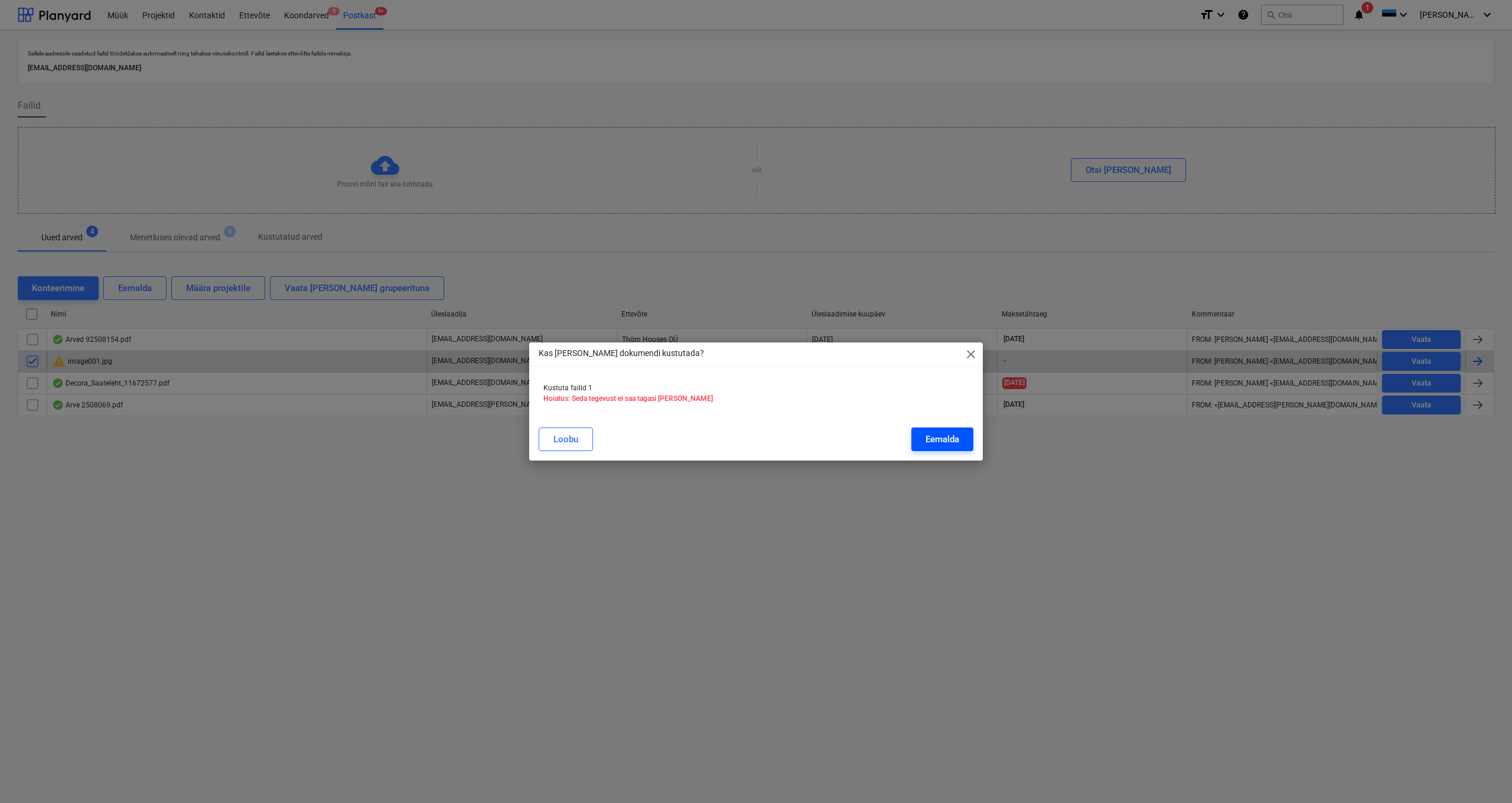
click at [925, 440] on div "Eemalda" at bounding box center [942, 439] width 33 height 15
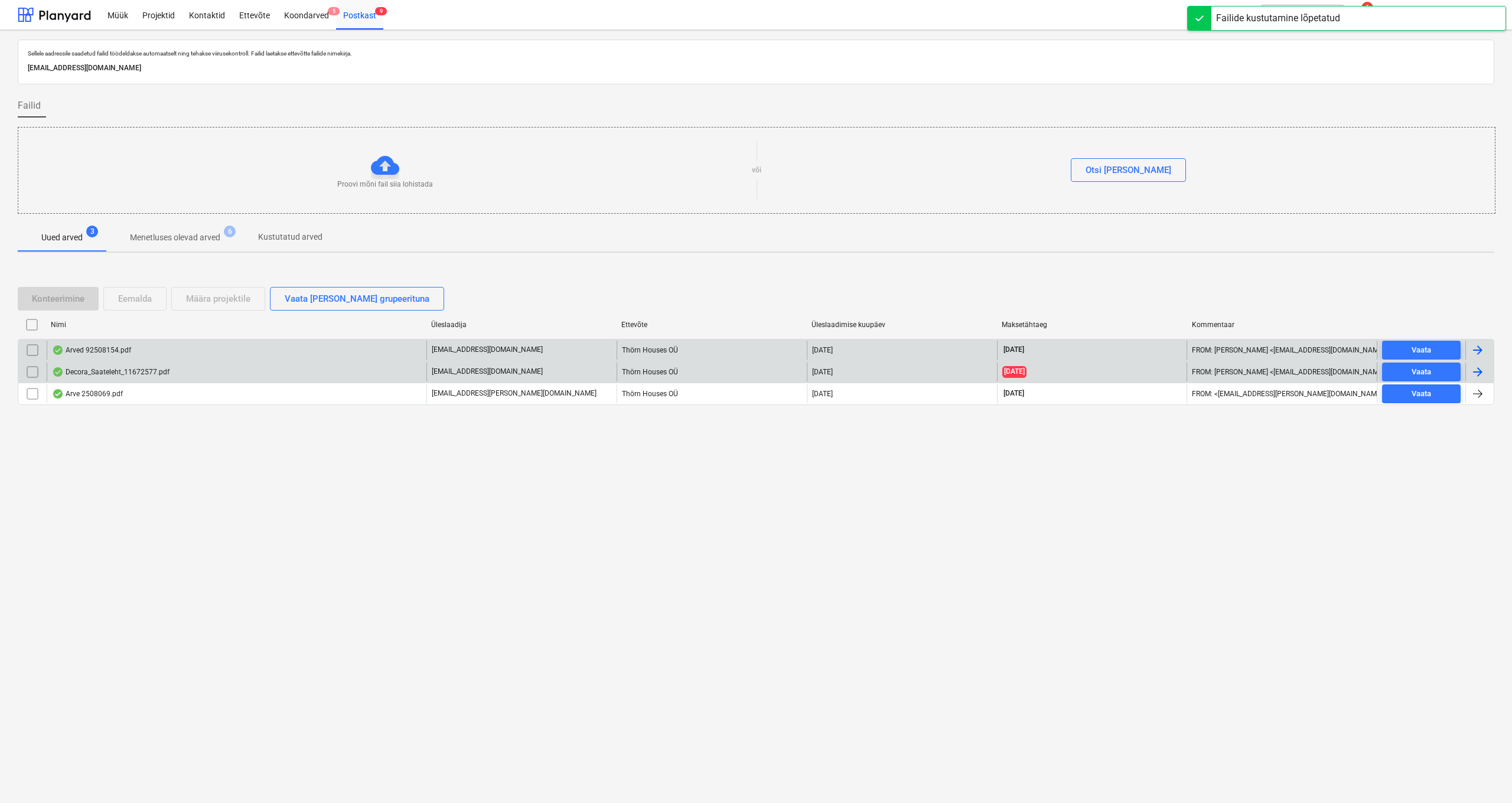
click at [95, 348] on div "Arved 92508154.pdf" at bounding box center [91, 350] width 79 height 9
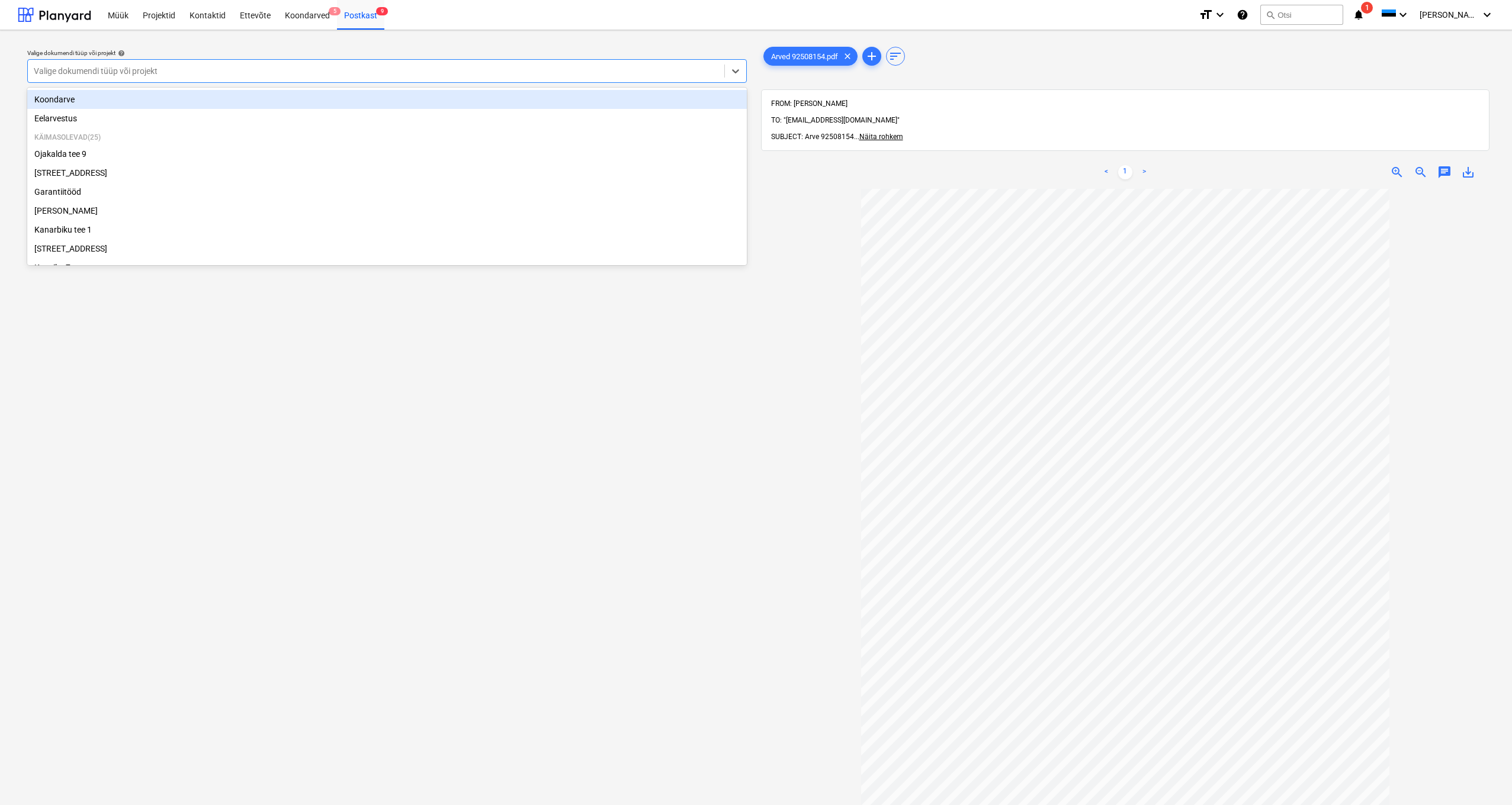
click at [37, 70] on div "Valige dokumendi tüüp või projekt" at bounding box center [376, 71] width 685 height 9
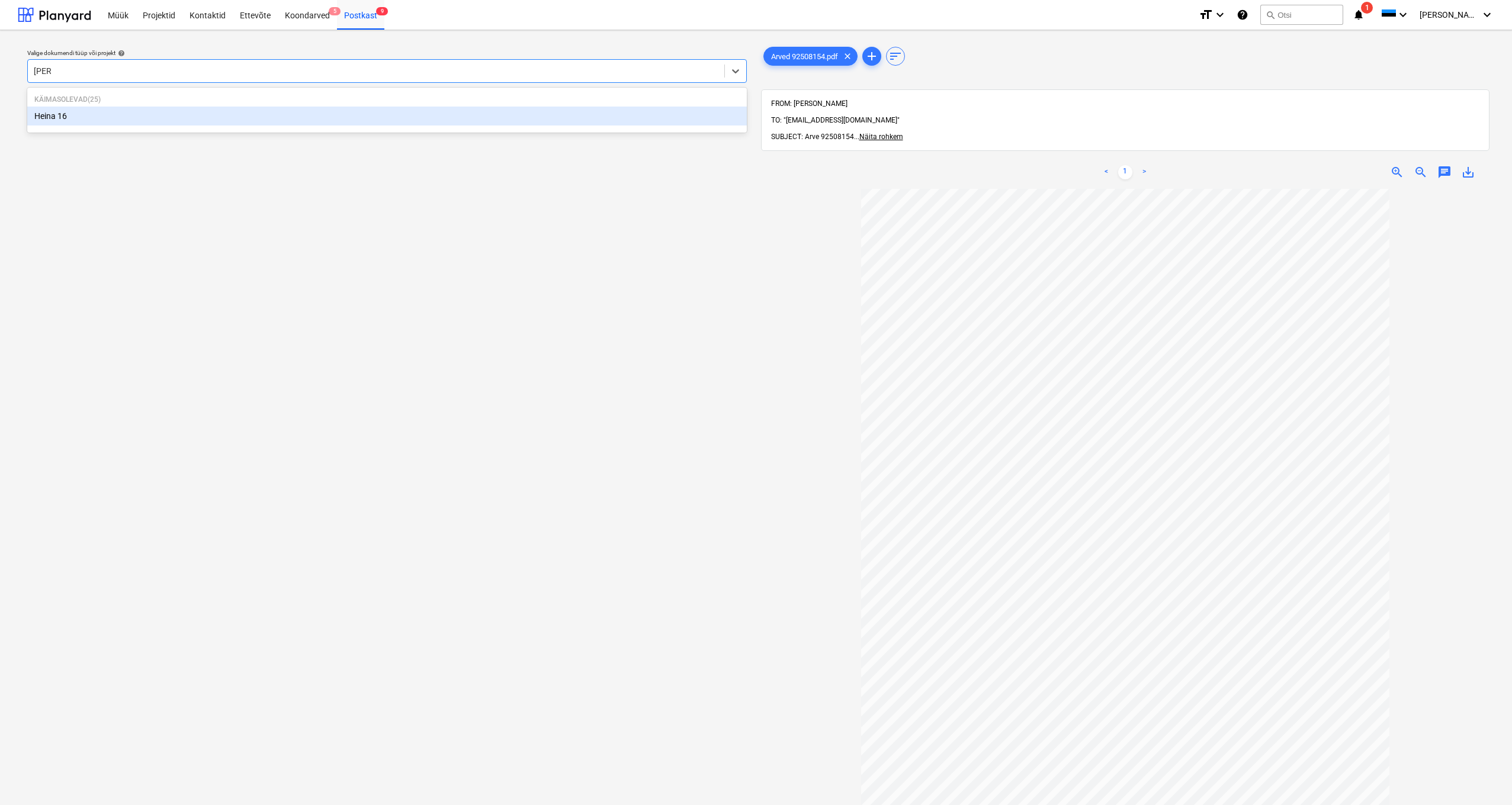
type input "heina"
click at [56, 116] on div "Heina 16" at bounding box center [387, 116] width 719 height 19
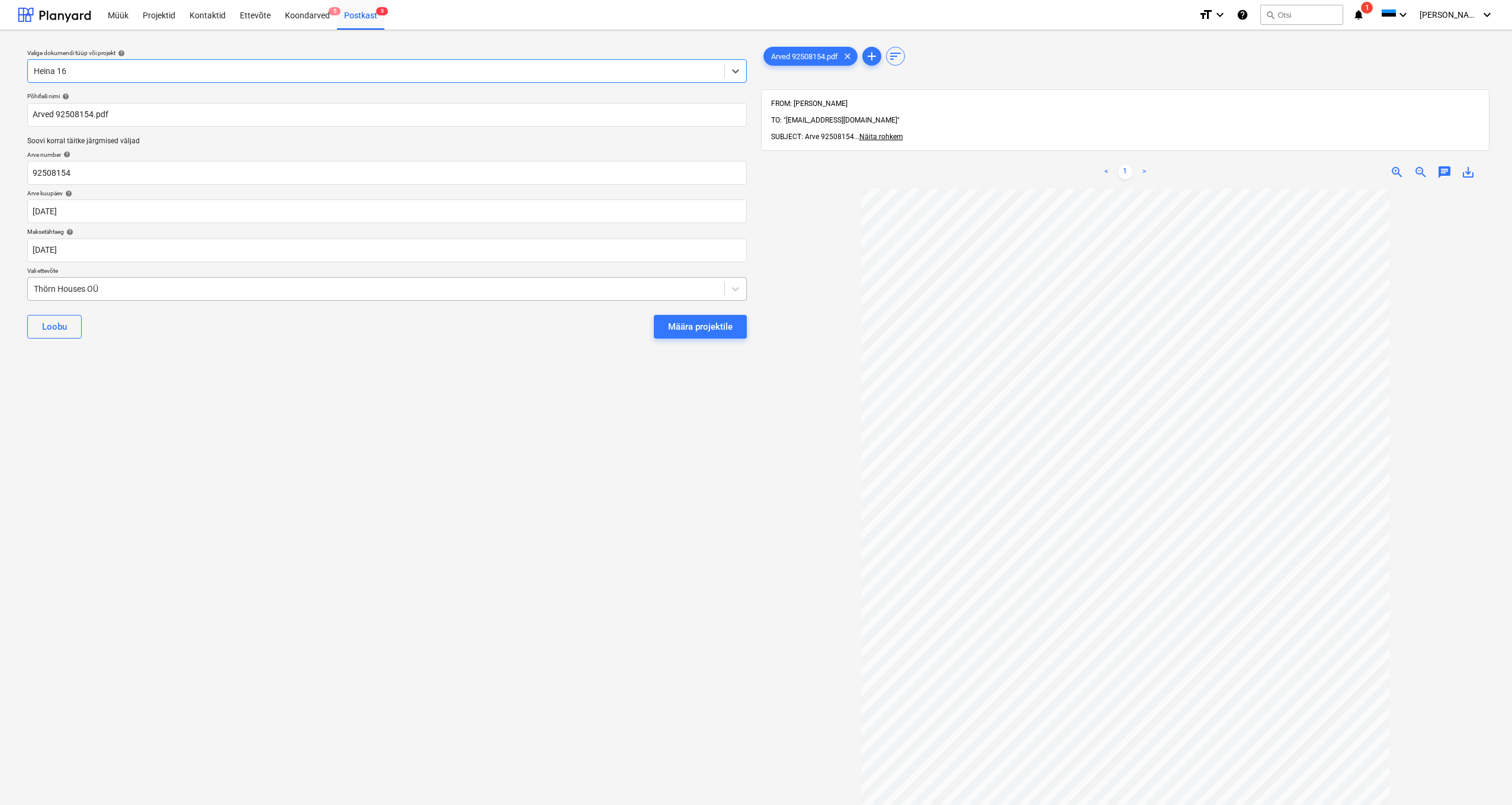
click at [35, 287] on div "Thörn Houses OÜ" at bounding box center [376, 288] width 685 height 9
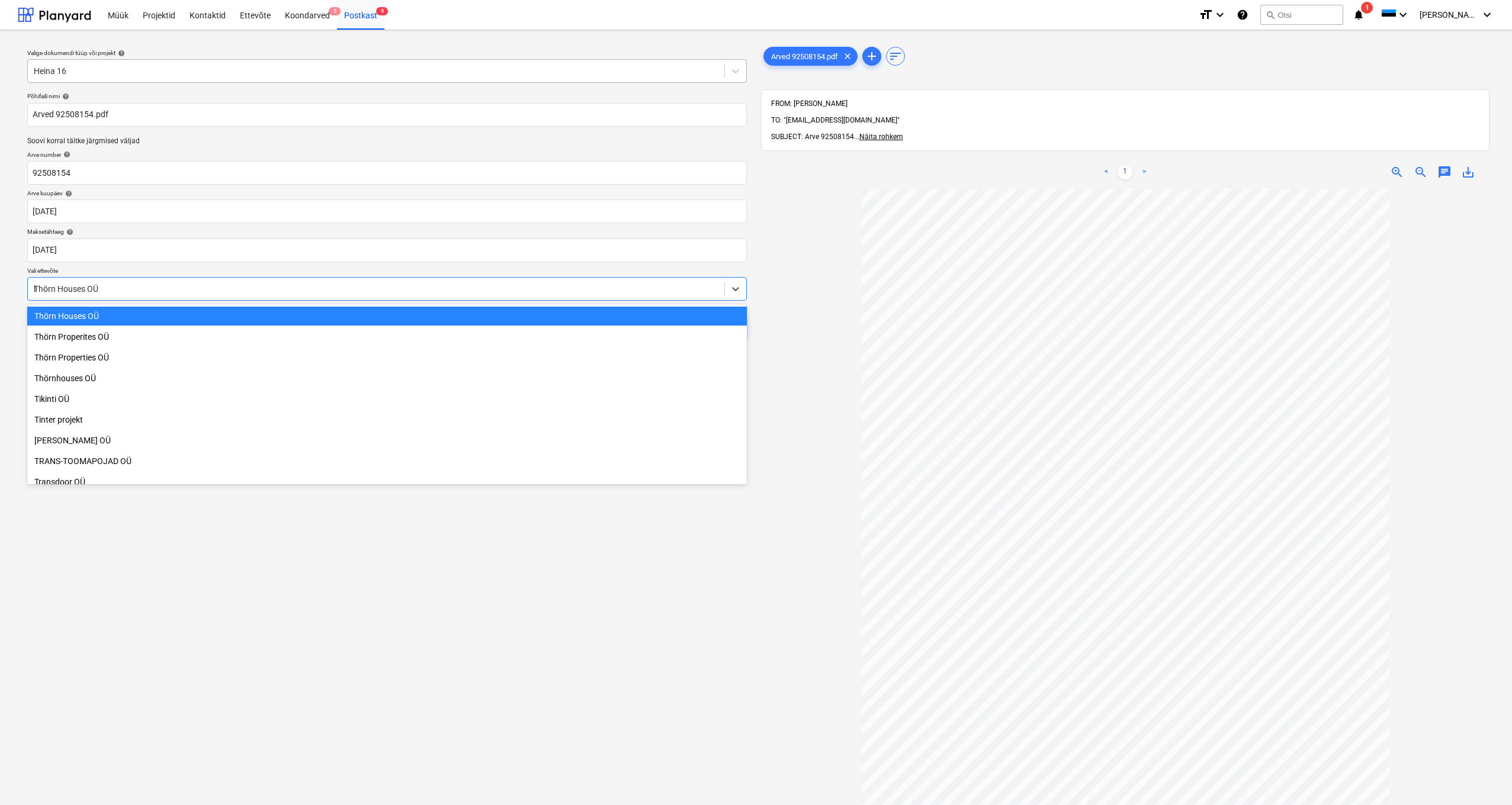
scroll to position [734, 0]
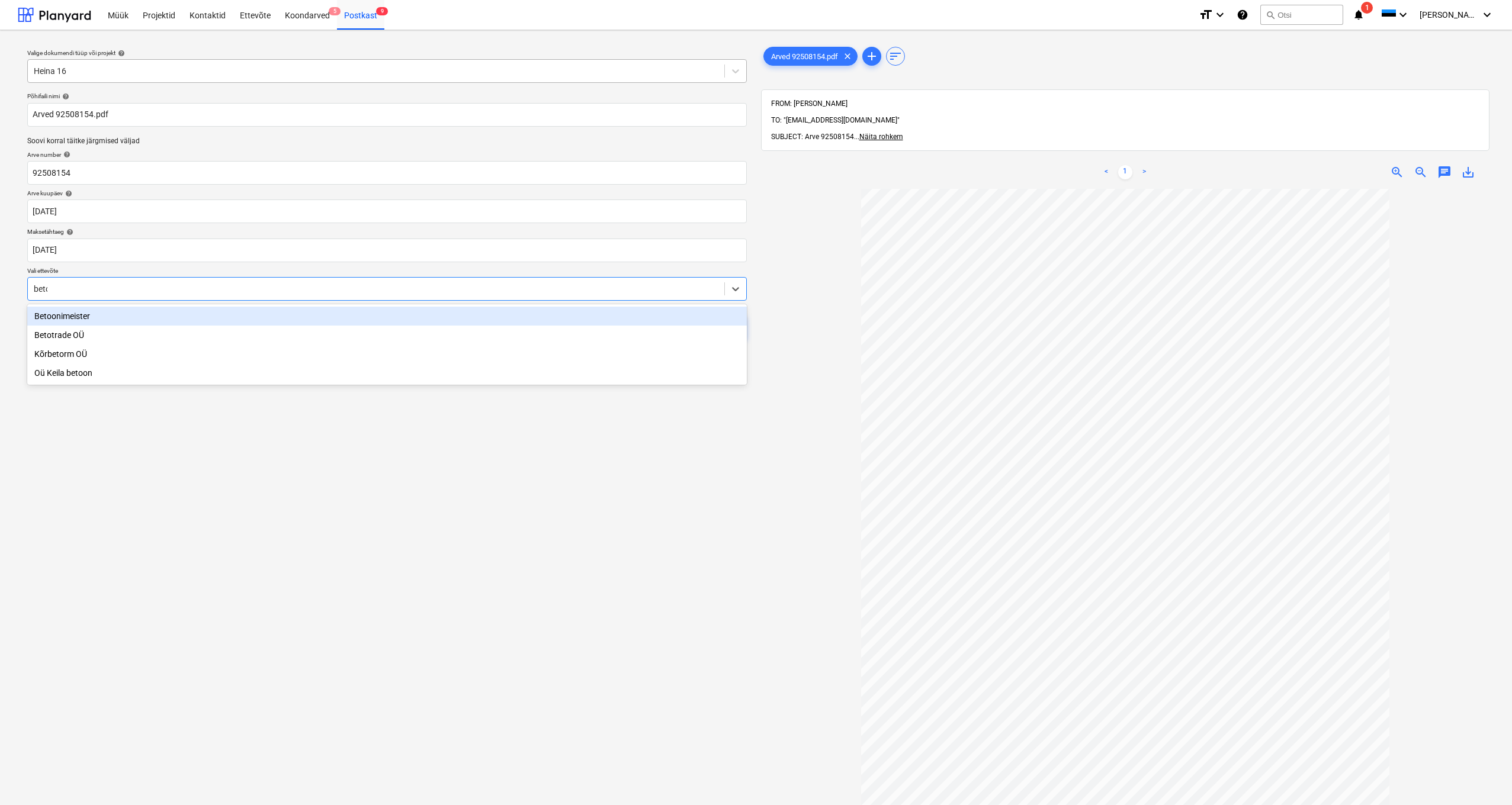
type input "betoo"
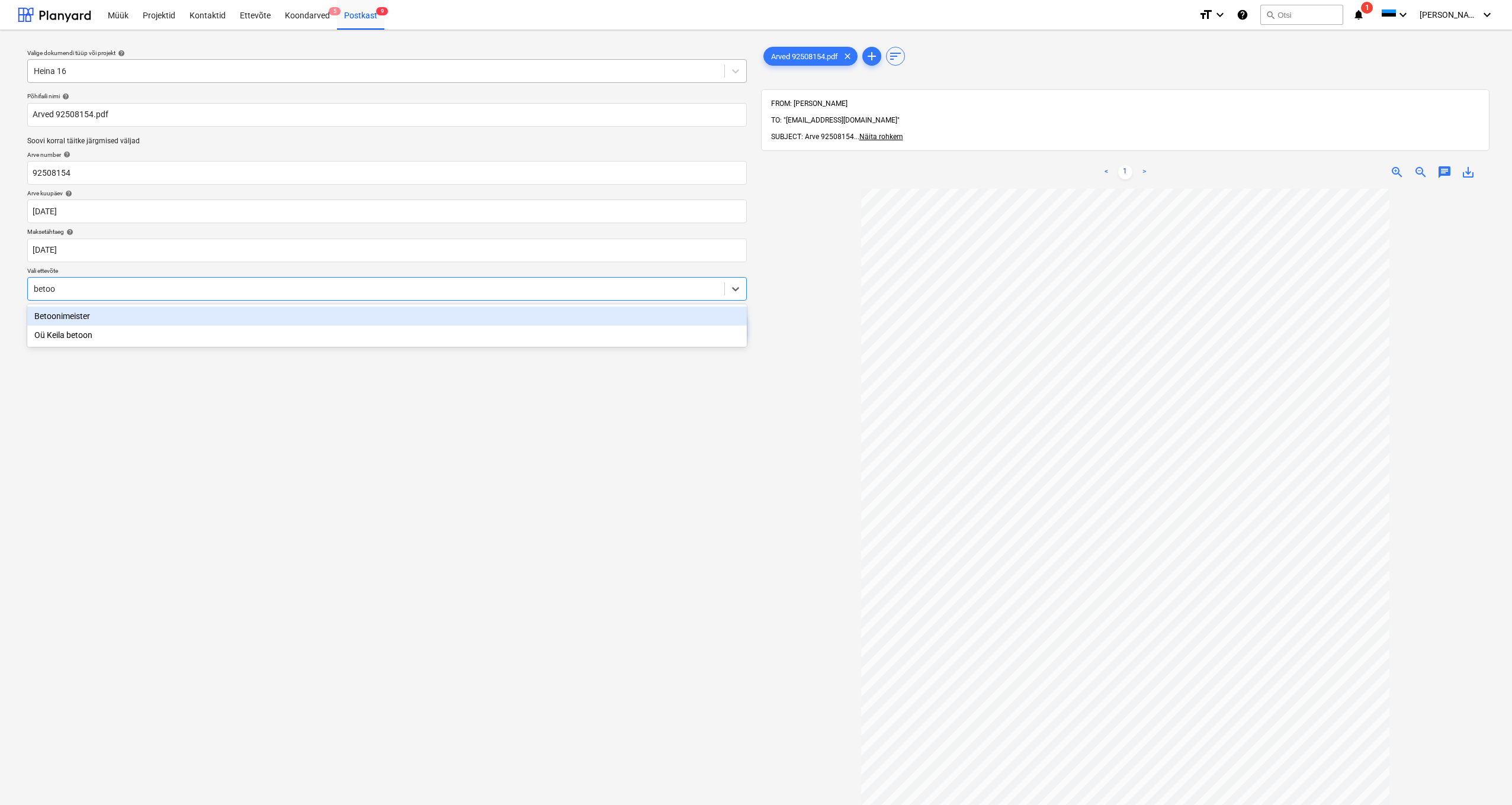
click at [71, 314] on div "Betoonimeister" at bounding box center [387, 316] width 719 height 19
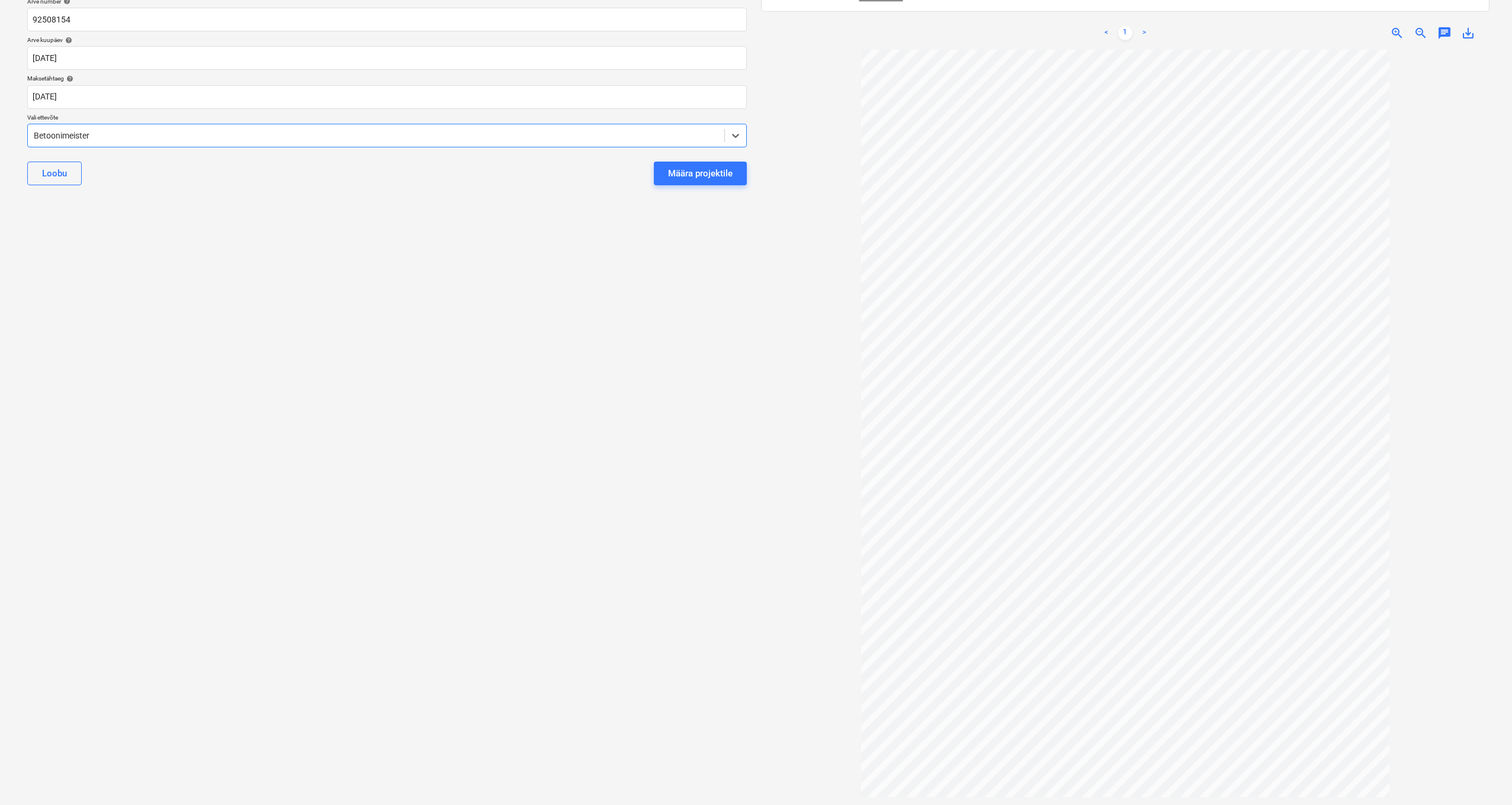
scroll to position [0, 0]
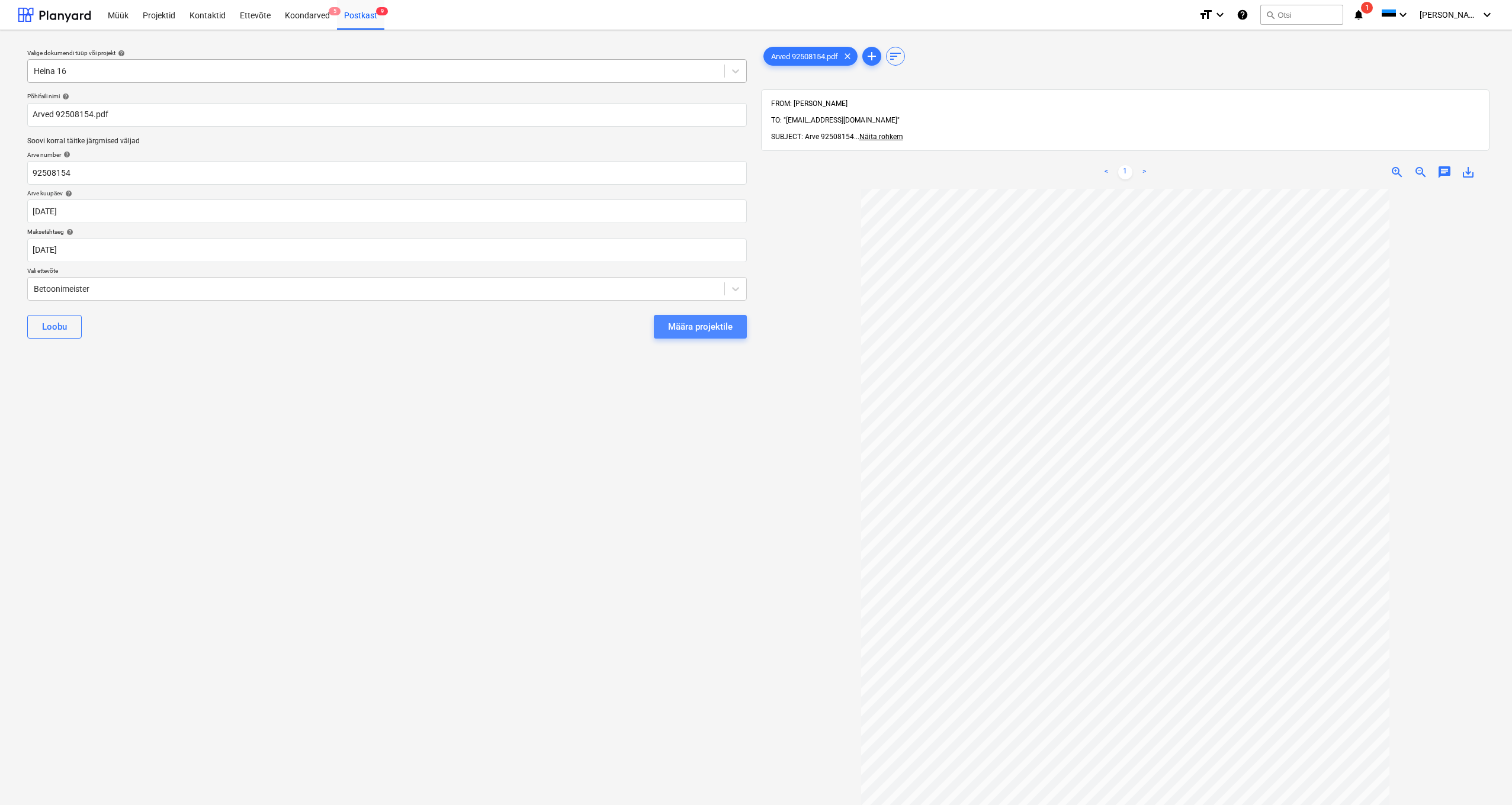
click at [721, 334] on button "Määra projektile" at bounding box center [700, 326] width 93 height 23
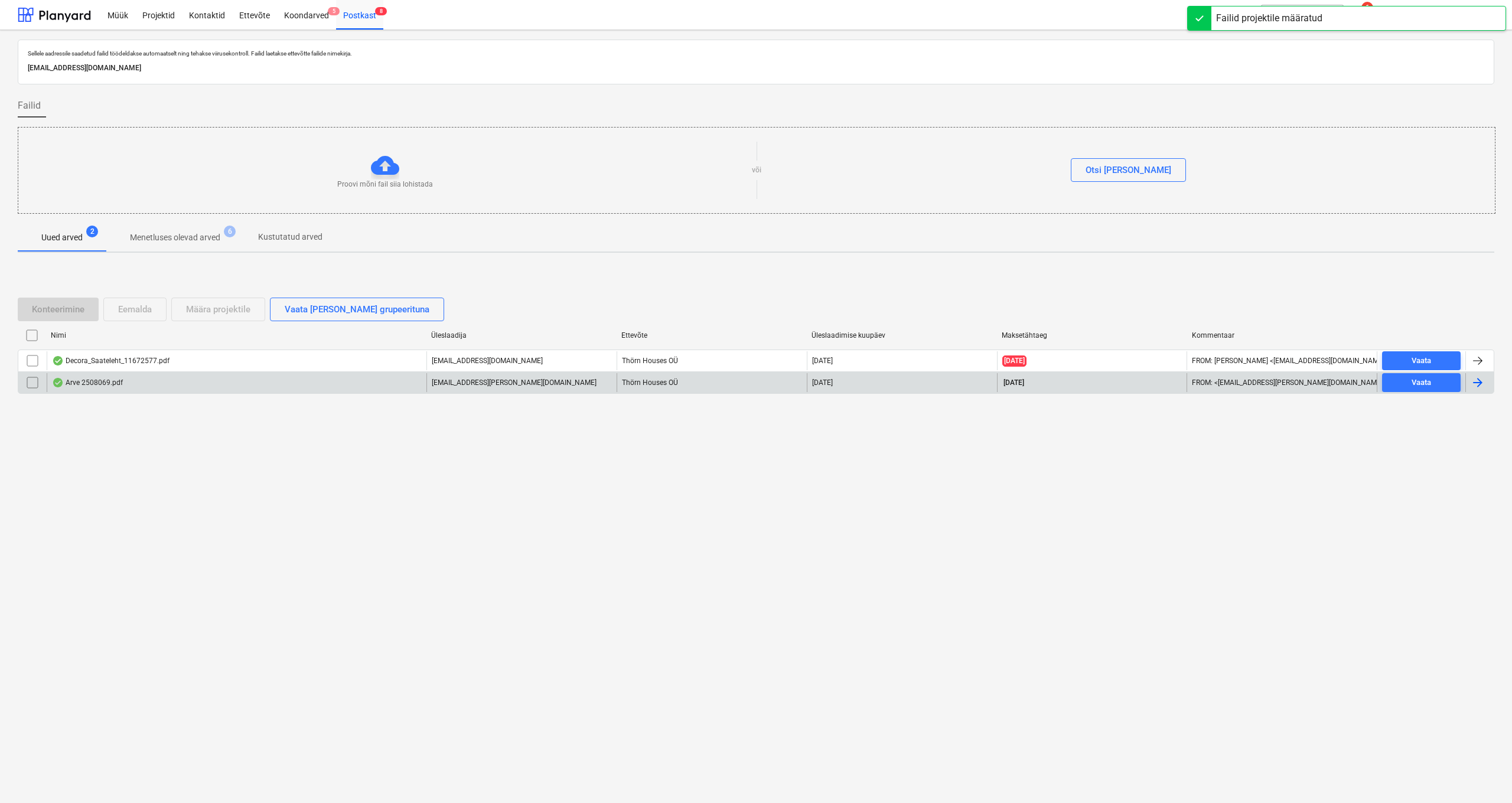
click at [96, 381] on div "Arve 2508069.pdf" at bounding box center [87, 382] width 71 height 9
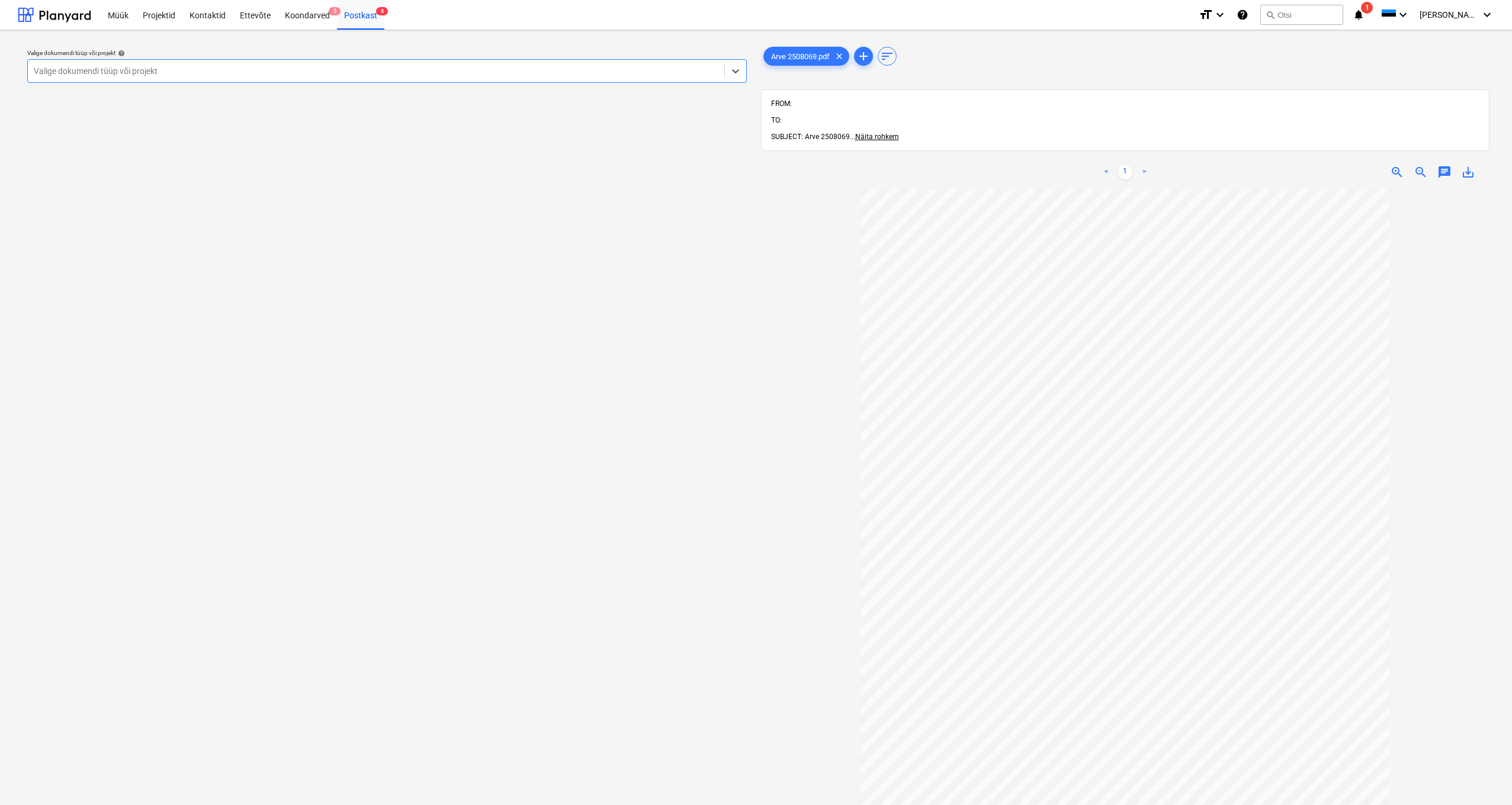
click at [328, 533] on div "Valige dokumendi tüüp või projekt help Select is focused ,type to refine list, …" at bounding box center [387, 503] width 738 height 926
click at [328, 533] on div "Valige dokumendi tüüp või projekt help Valige dokumendi tüüp või projekt" at bounding box center [387, 503] width 738 height 926
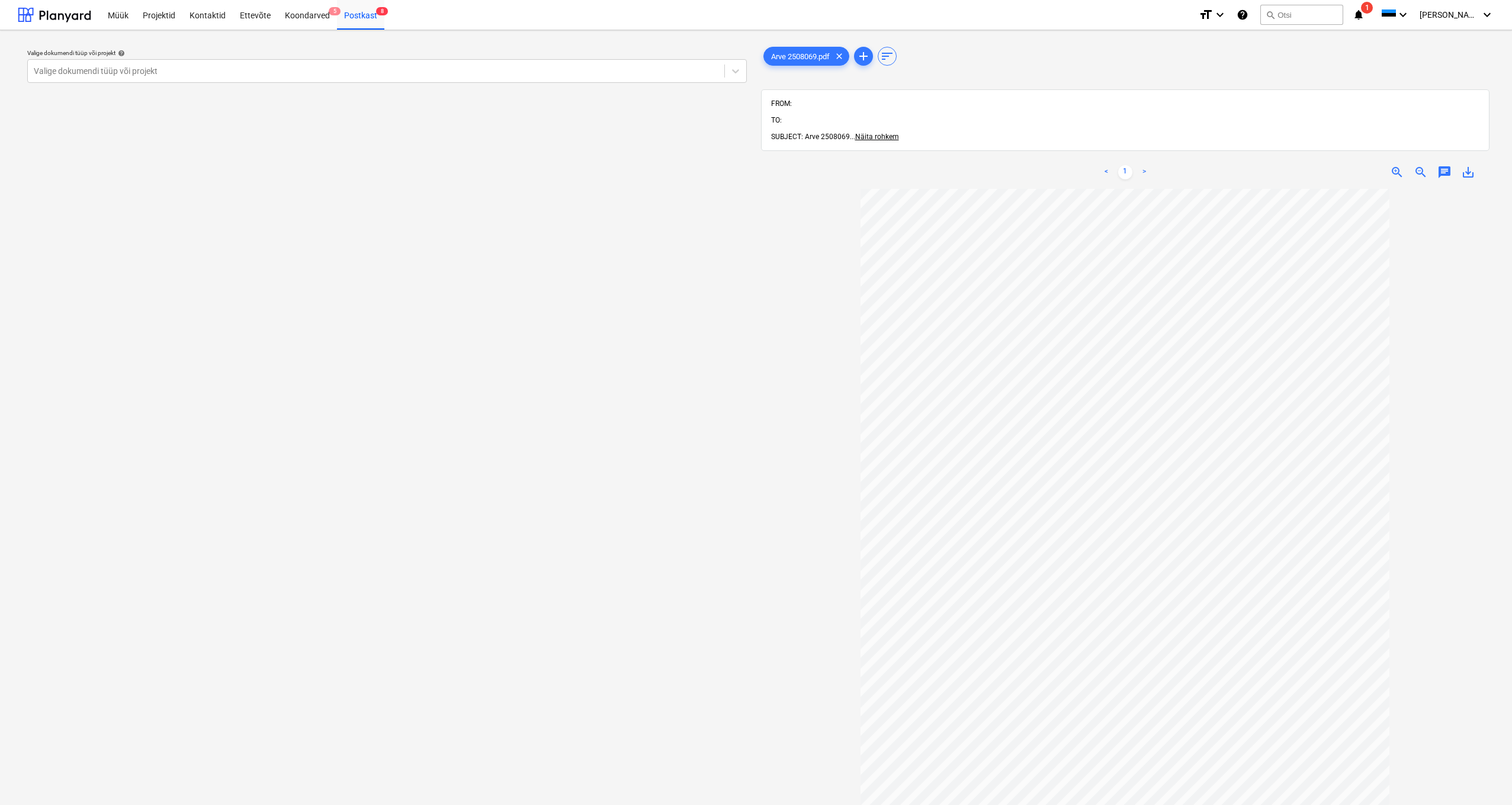
click at [328, 533] on div "Valige dokumendi tüüp või projekt help Valige dokumendi tüüp või projekt" at bounding box center [387, 503] width 738 height 926
click at [354, 530] on div "Valige dokumendi tüüp või projekt help Valige dokumendi tüüp või projekt" at bounding box center [387, 503] width 738 height 926
click at [395, 524] on div "Valige dokumendi tüüp või projekt help Valige dokumendi tüüp või projekt" at bounding box center [387, 503] width 738 height 926
click at [396, 525] on div "Valige dokumendi tüüp või projekt help Valige dokumendi tüüp või projekt" at bounding box center [387, 503] width 738 height 926
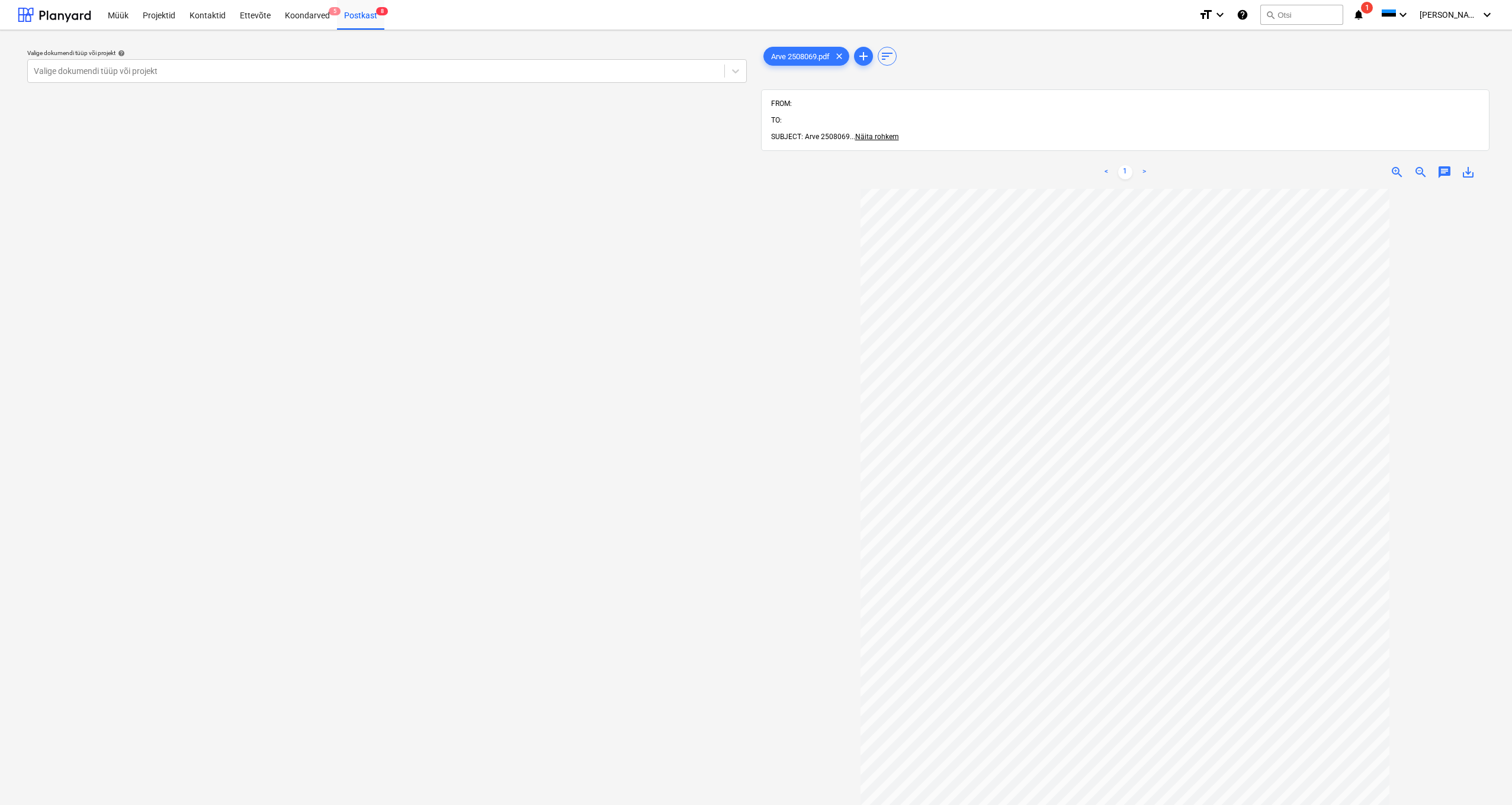
click at [339, 524] on div "Valige dokumendi tüüp või projekt help Valige dokumendi tüüp või projekt" at bounding box center [387, 503] width 738 height 926
click at [241, 349] on div "Valige dokumendi tüüp või projekt help Valige dokumendi tüüp või projekt" at bounding box center [387, 503] width 738 height 926
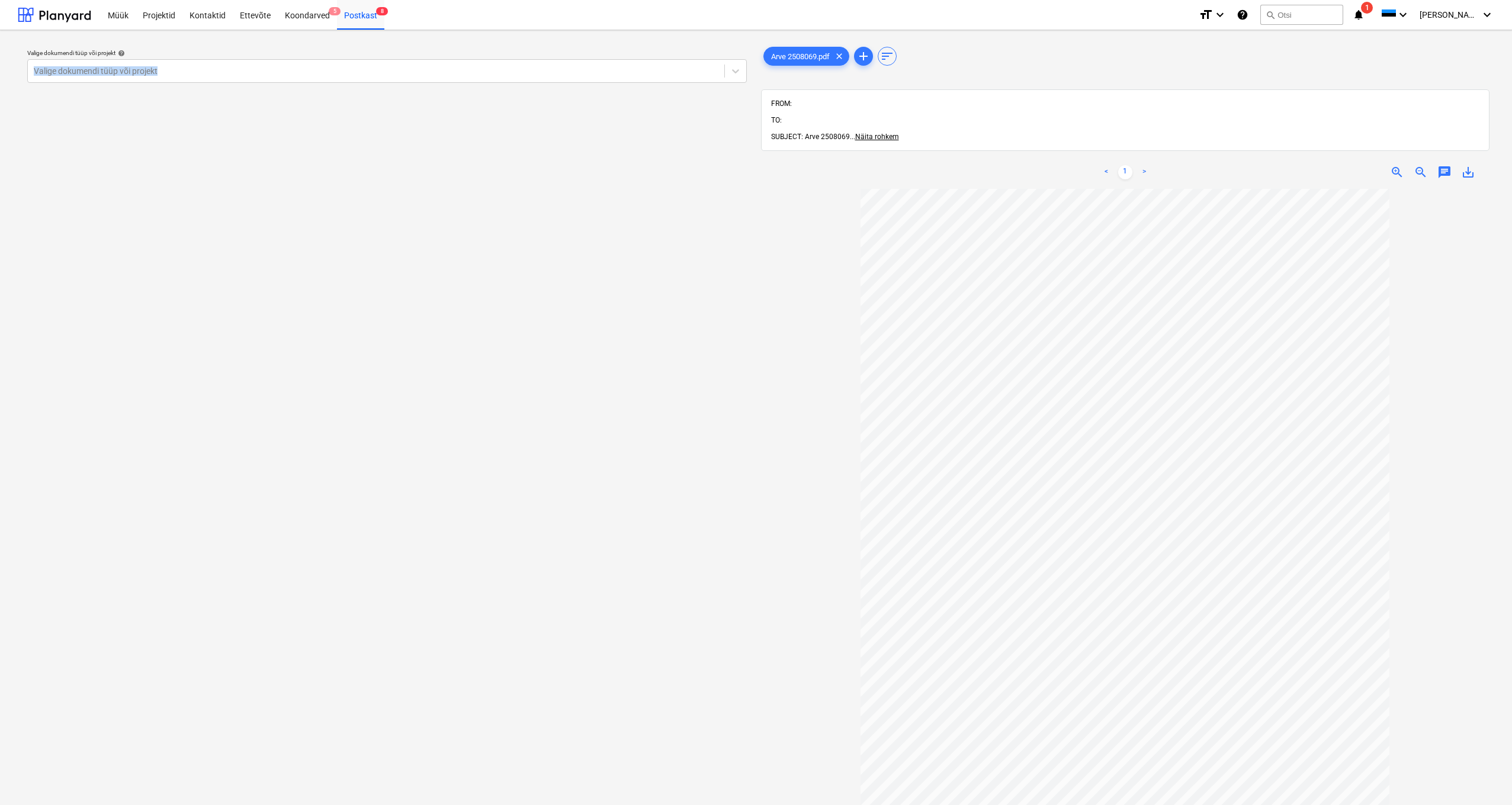
click at [241, 349] on div "Valige dokumendi tüüp või projekt help Valige dokumendi tüüp või projekt" at bounding box center [387, 503] width 738 height 926
drag, startPoint x: 236, startPoint y: 319, endPoint x: 243, endPoint y: 290, distance: 29.8
click at [239, 310] on div "Valige dokumendi tüüp või projekt help Valige dokumendi tüüp või projekt" at bounding box center [387, 503] width 738 height 926
click at [357, 15] on div "Postkast 8" at bounding box center [361, 15] width 47 height 30
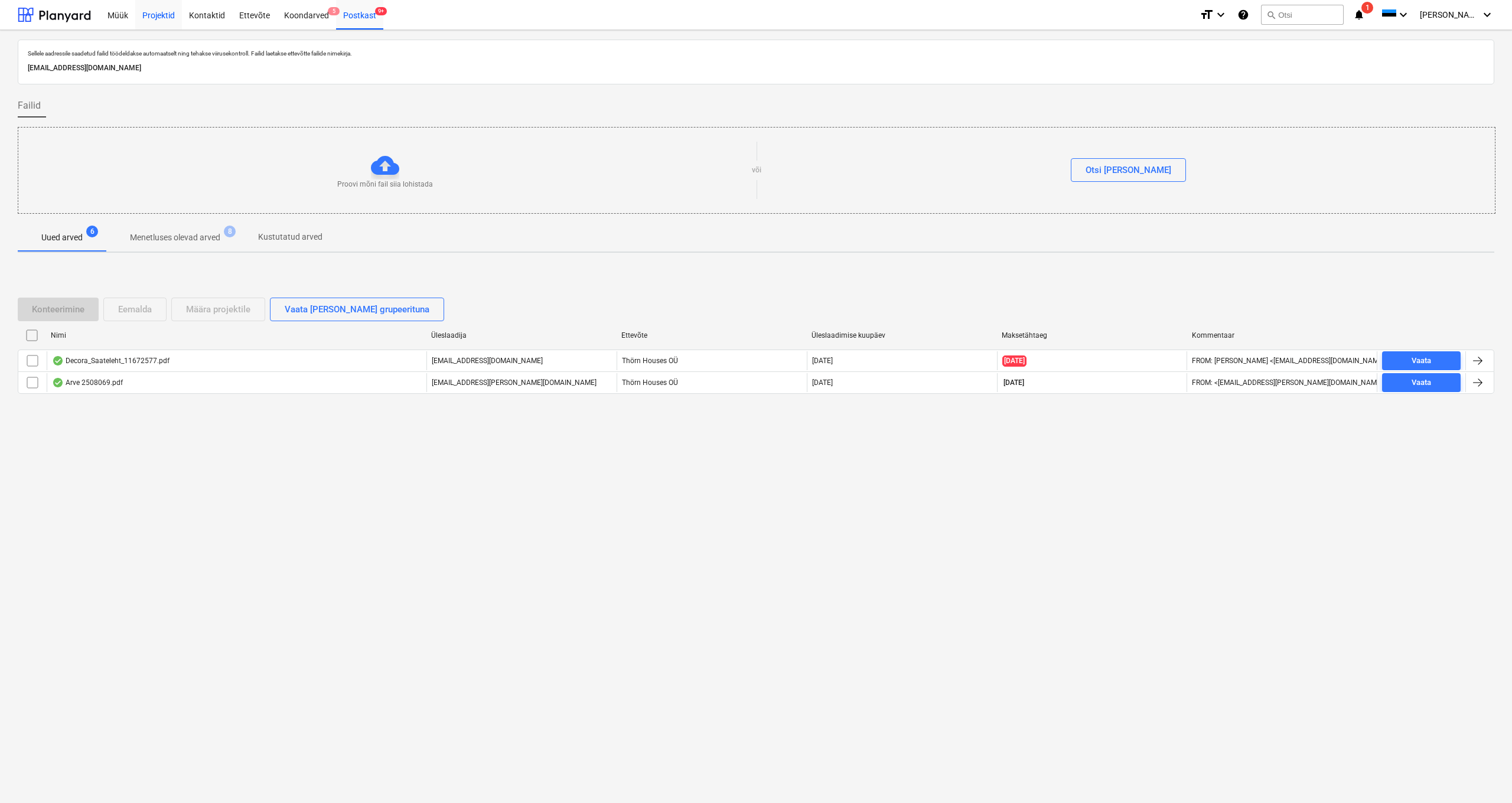
click at [158, 14] on div "Projektid" at bounding box center [158, 15] width 47 height 30
